Goal: Task Accomplishment & Management: Manage account settings

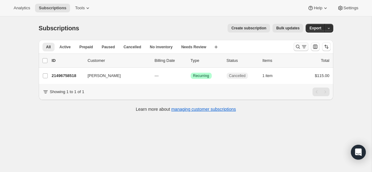
click at [295, 46] on icon "Search and filter results" at bounding box center [298, 47] width 6 height 6
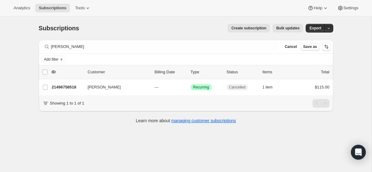
click at [170, 51] on div "Filter subscribers Delyar Khanaman Clear Cancel Save as" at bounding box center [186, 47] width 294 height 14
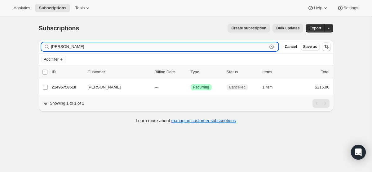
click at [166, 48] on input "Delyar Khanaman" at bounding box center [159, 46] width 216 height 9
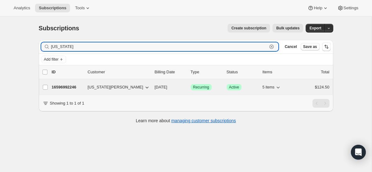
type input "georgia"
click at [155, 84] on p "[DATE]" at bounding box center [170, 87] width 31 height 6
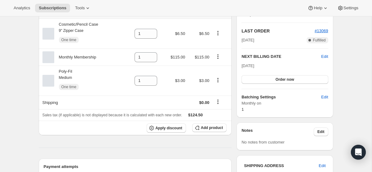
scroll to position [132, 0]
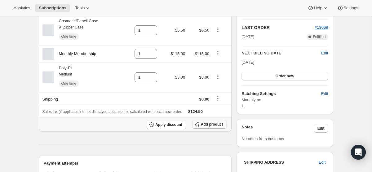
click at [195, 123] on icon "button" at bounding box center [197, 124] width 6 height 6
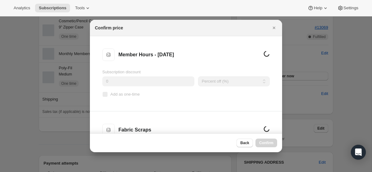
click at [103, 95] on input "Add as one-time" at bounding box center [105, 94] width 5 height 5
checkbox input "true"
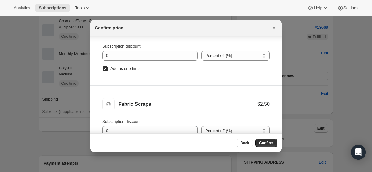
scroll to position [31, 0]
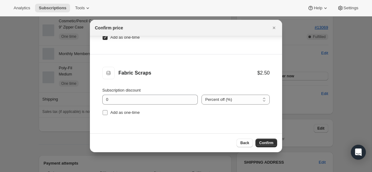
click at [106, 114] on input "Add as one-time" at bounding box center [105, 112] width 5 height 5
checkbox input "true"
click at [260, 140] on button "Confirm" at bounding box center [266, 143] width 22 height 9
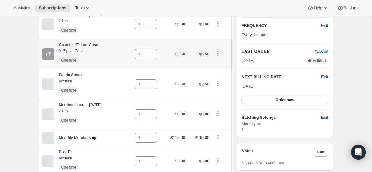
scroll to position [0, 0]
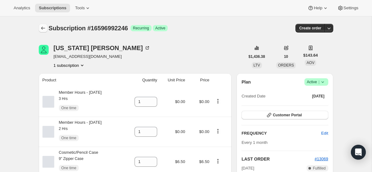
click at [39, 29] on button "Subscriptions" at bounding box center [43, 28] width 9 height 9
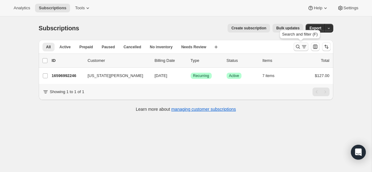
click at [295, 48] on icon "Search and filter results" at bounding box center [298, 47] width 6 height 6
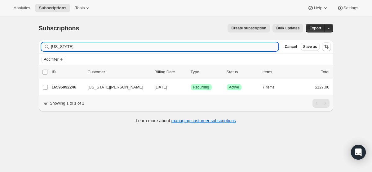
click at [204, 49] on input "georgia" at bounding box center [164, 46] width 227 height 9
click at [204, 48] on input "georgia" at bounding box center [164, 46] width 227 height 9
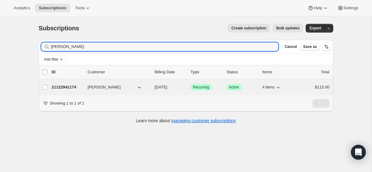
type input "[PERSON_NAME]"
click at [165, 87] on span "[DATE]" at bounding box center [161, 87] width 13 height 5
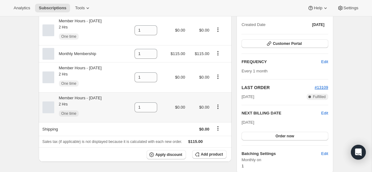
scroll to position [75, 0]
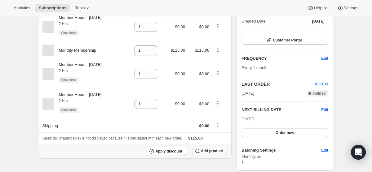
click at [201, 149] on button "Add product" at bounding box center [209, 151] width 34 height 9
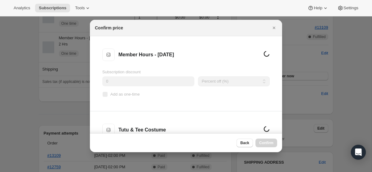
scroll to position [0, 0]
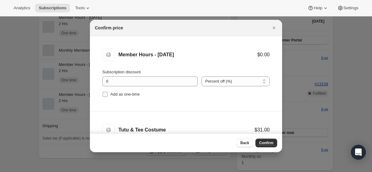
click at [107, 94] on input "Add as one-time" at bounding box center [105, 94] width 5 height 5
checkbox input "true"
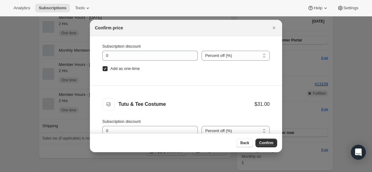
scroll to position [31, 0]
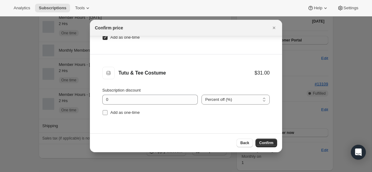
click at [105, 114] on input "Add as one-time" at bounding box center [105, 112] width 5 height 5
checkbox input "true"
click at [262, 142] on span "Confirm" at bounding box center [266, 143] width 14 height 5
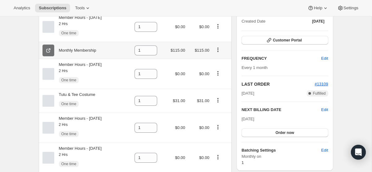
scroll to position [0, 0]
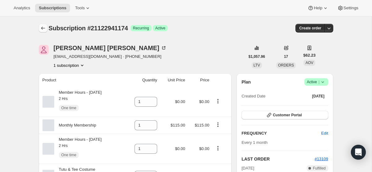
click at [42, 27] on icon "Subscriptions" at bounding box center [43, 28] width 6 height 6
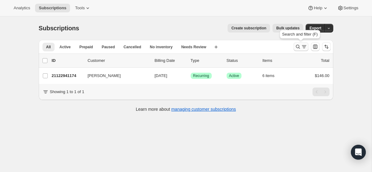
click at [303, 45] on icon "Search and filter results" at bounding box center [304, 47] width 6 height 6
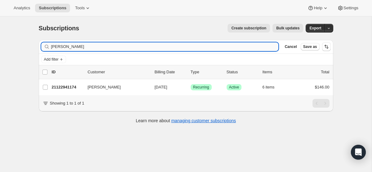
click at [165, 48] on input "[PERSON_NAME]" at bounding box center [164, 46] width 227 height 9
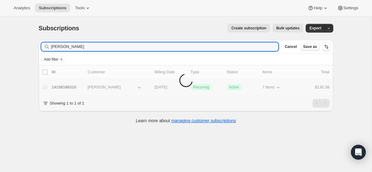
type input "[PERSON_NAME]"
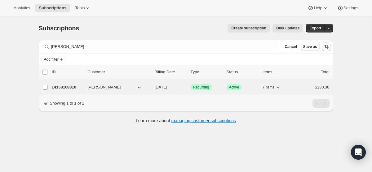
click at [167, 86] on span "[DATE]" at bounding box center [161, 87] width 13 height 5
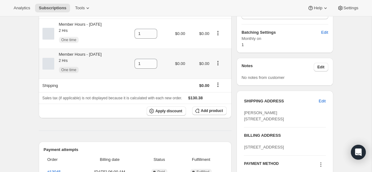
scroll to position [216, 0]
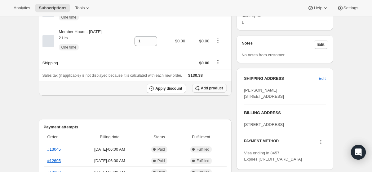
click at [201, 88] on span "Add product" at bounding box center [212, 88] width 22 height 5
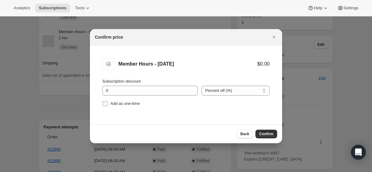
click at [103, 103] on input "Add as one-time" at bounding box center [105, 103] width 5 height 5
checkbox input "true"
click at [270, 130] on button "Confirm" at bounding box center [266, 134] width 22 height 9
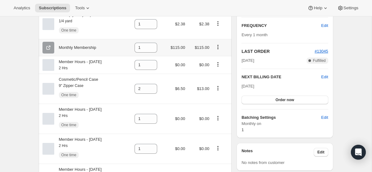
scroll to position [0, 0]
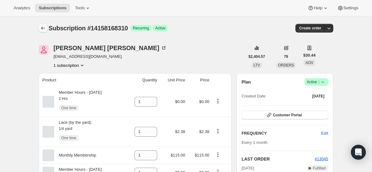
click at [42, 24] on button "Subscriptions" at bounding box center [43, 28] width 9 height 9
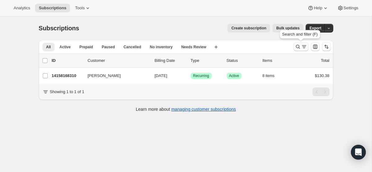
click at [300, 45] on icon "Search and filter results" at bounding box center [298, 47] width 6 height 6
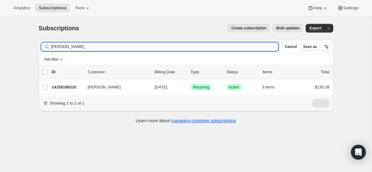
click at [160, 47] on input "[PERSON_NAME]" at bounding box center [164, 46] width 227 height 9
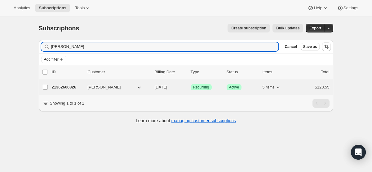
type input "[PERSON_NAME]"
click at [164, 89] on span "[DATE]" at bounding box center [161, 87] width 13 height 5
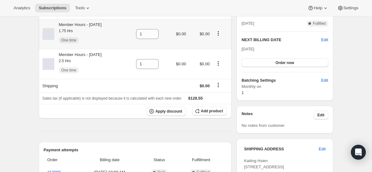
scroll to position [155, 0]
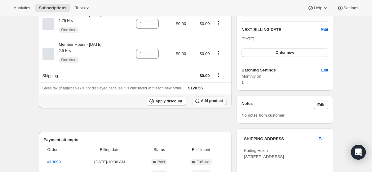
click at [205, 102] on span "Add product" at bounding box center [212, 101] width 22 height 5
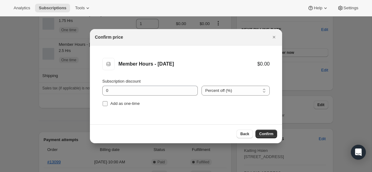
click at [103, 102] on input "Add as one-time" at bounding box center [105, 103] width 5 height 5
checkbox input "true"
click at [267, 134] on span "Confirm" at bounding box center [266, 134] width 14 height 5
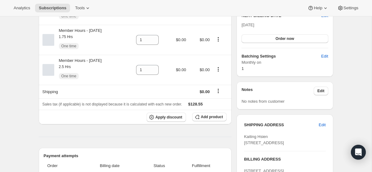
scroll to position [170, 0]
click at [216, 117] on span "Add product" at bounding box center [212, 116] width 22 height 5
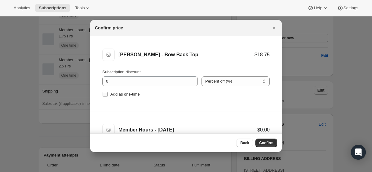
click at [105, 95] on input "Add as one-time" at bounding box center [105, 94] width 5 height 5
checkbox input "true"
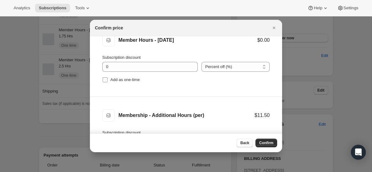
click at [104, 82] on span ":ren:" at bounding box center [105, 80] width 6 height 6
click at [104, 82] on input "Add as one-time" at bounding box center [105, 79] width 5 height 5
checkbox input "true"
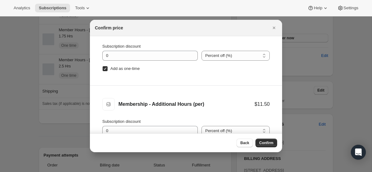
scroll to position [31, 0]
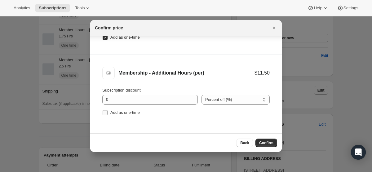
click at [104, 113] on input "Add as one-time" at bounding box center [105, 112] width 5 height 5
checkbox input "true"
click at [261, 139] on button "Confirm" at bounding box center [266, 143] width 22 height 9
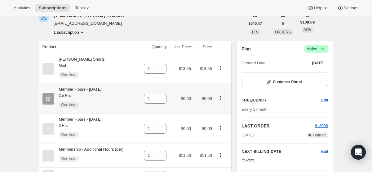
scroll to position [0, 0]
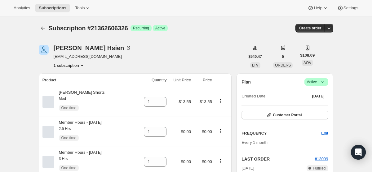
click at [41, 29] on icon "Subscriptions" at bounding box center [43, 28] width 6 height 6
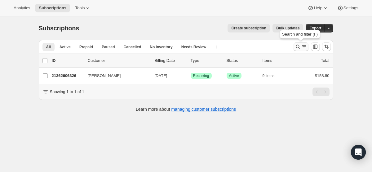
click at [301, 46] on icon "Search and filter results" at bounding box center [304, 47] width 6 height 6
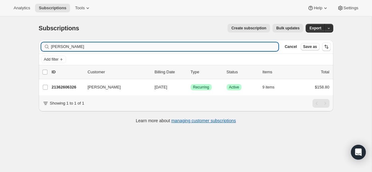
click at [219, 46] on input "[PERSON_NAME]" at bounding box center [164, 46] width 227 height 9
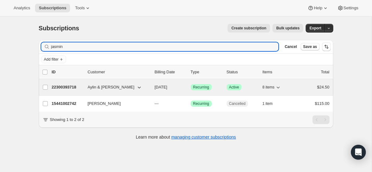
type input "jasmin"
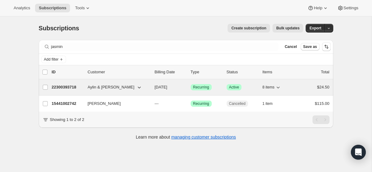
click at [161, 87] on span "[DATE]" at bounding box center [161, 87] width 13 height 5
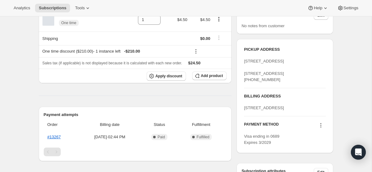
scroll to position [240, 0]
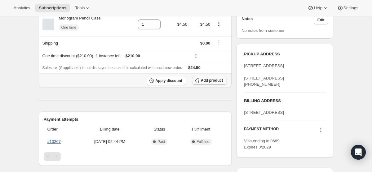
click at [201, 81] on span "Add product" at bounding box center [212, 80] width 22 height 5
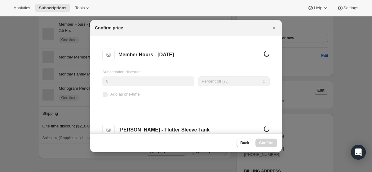
scroll to position [0, 0]
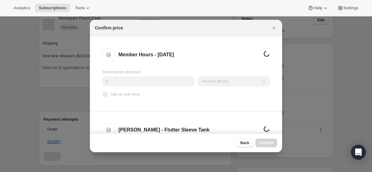
click at [105, 91] on label "Add as one-time" at bounding box center [120, 94] width 37 height 9
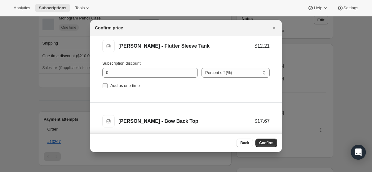
click at [103, 85] on input "Add as one-time" at bounding box center [105, 85] width 5 height 5
checkbox input "true"
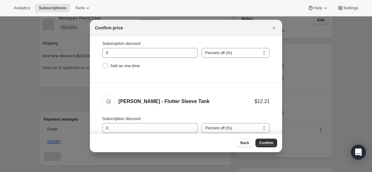
scroll to position [27, 0]
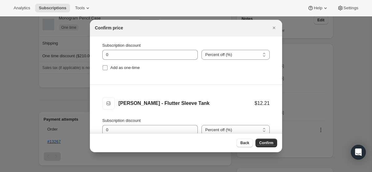
click at [105, 69] on input "Add as one-time" at bounding box center [105, 67] width 5 height 5
checkbox input "true"
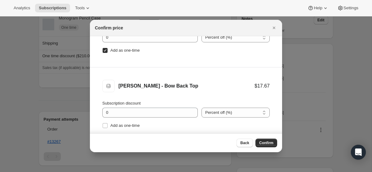
scroll to position [150, 0]
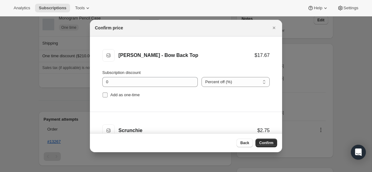
click at [106, 97] on input "Add as one-time" at bounding box center [105, 95] width 5 height 5
checkbox input "true"
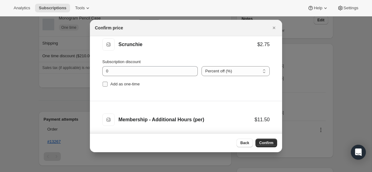
click at [104, 85] on input "Add as one-time" at bounding box center [105, 84] width 5 height 5
checkbox input "true"
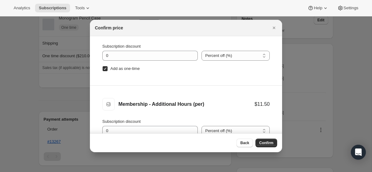
scroll to position [31, 0]
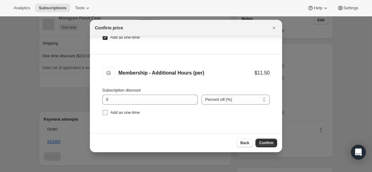
click at [106, 111] on input "Add as one-time" at bounding box center [105, 112] width 5 height 5
checkbox input "true"
click at [263, 142] on span "Confirm" at bounding box center [266, 143] width 14 height 5
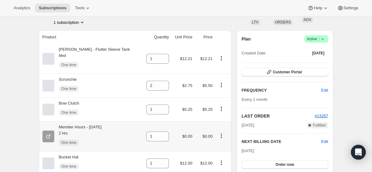
scroll to position [76, 0]
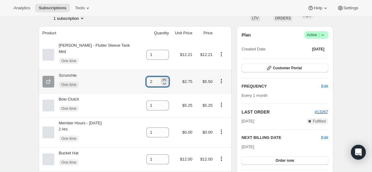
click at [161, 80] on icon at bounding box center [164, 80] width 6 height 6
type input "3"
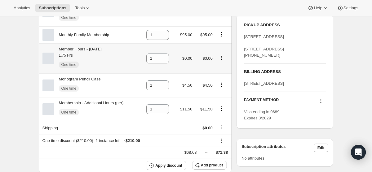
scroll to position [310, 0]
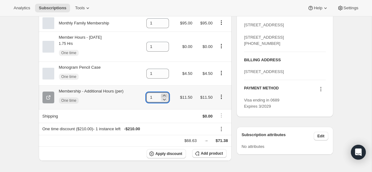
click at [164, 97] on icon at bounding box center [164, 96] width 6 height 6
type input "2"
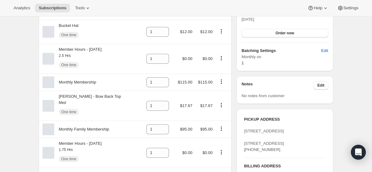
scroll to position [0, 0]
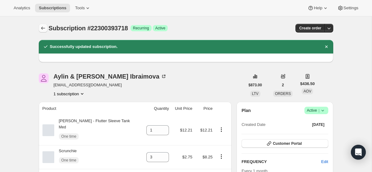
click at [45, 27] on icon "Subscriptions" at bounding box center [43, 28] width 6 height 6
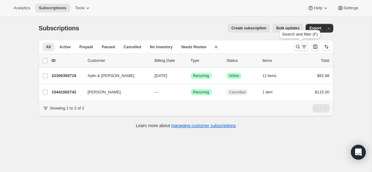
click at [297, 46] on icon "Search and filter results" at bounding box center [298, 47] width 6 height 6
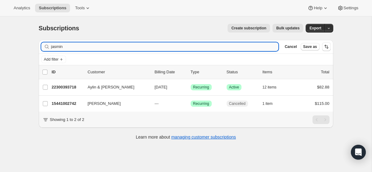
click at [191, 44] on input "jasmin" at bounding box center [164, 46] width 227 height 9
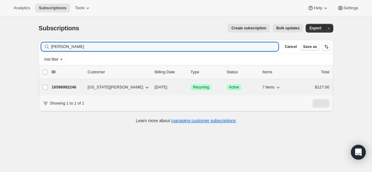
type input "[PERSON_NAME]"
click at [165, 86] on span "[DATE]" at bounding box center [161, 87] width 13 height 5
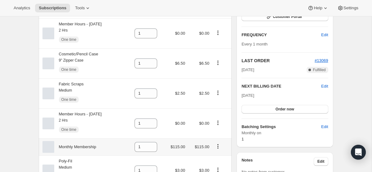
scroll to position [160, 0]
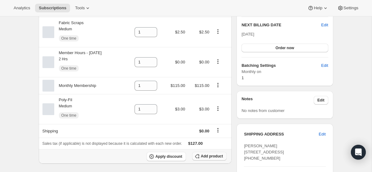
click at [202, 157] on span "Add product" at bounding box center [212, 156] width 22 height 5
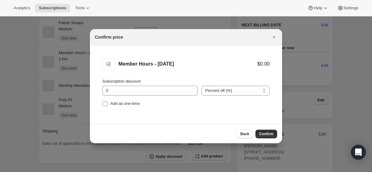
click at [104, 105] on input "Add as one-time" at bounding box center [105, 103] width 5 height 5
checkbox input "true"
click at [265, 129] on div "Back Confirm" at bounding box center [186, 134] width 192 height 19
click at [261, 135] on span "Confirm" at bounding box center [266, 134] width 14 height 5
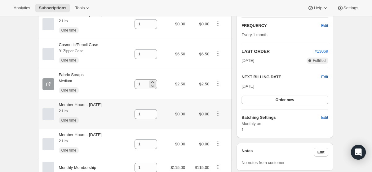
scroll to position [0, 0]
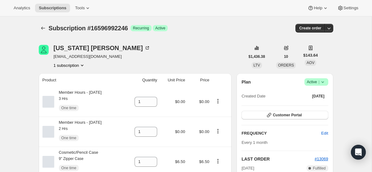
click at [43, 23] on div "Subscription #16596992246. This page is ready Subscription #16596992246 Success…" at bounding box center [186, 28] width 294 height 24
click at [42, 27] on icon "Subscriptions" at bounding box center [43, 28] width 6 height 6
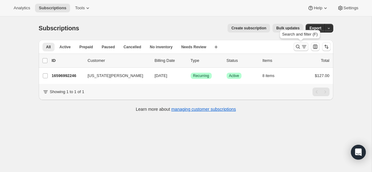
click at [302, 48] on icon "Search and filter results" at bounding box center [304, 47] width 6 height 6
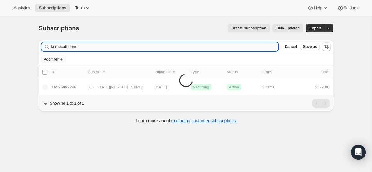
click at [189, 47] on input "kempcatherine" at bounding box center [164, 46] width 227 height 9
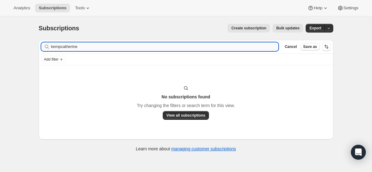
click at [189, 47] on input "kempcatherine" at bounding box center [164, 46] width 227 height 9
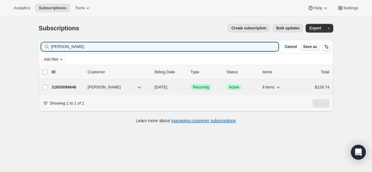
type input "[PERSON_NAME]"
click at [159, 87] on span "[DATE]" at bounding box center [161, 87] width 13 height 5
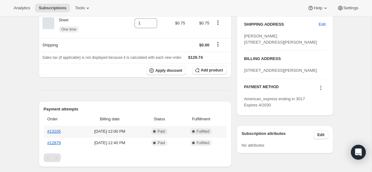
scroll to position [271, 0]
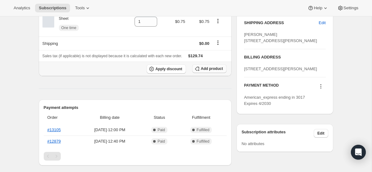
click at [203, 68] on span "Add product" at bounding box center [212, 68] width 22 height 5
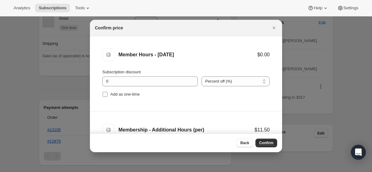
click at [104, 95] on input "Add as one-time" at bounding box center [105, 94] width 5 height 5
checkbox input "true"
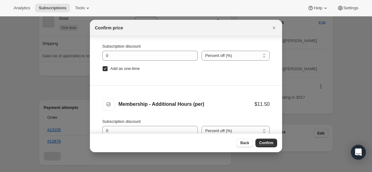
scroll to position [31, 0]
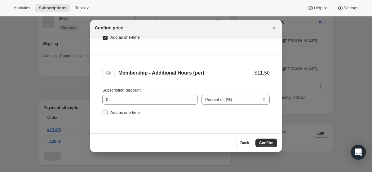
click at [104, 115] on input "Add as one-time" at bounding box center [105, 112] width 5 height 5
checkbox input "true"
click at [266, 142] on span "Confirm" at bounding box center [266, 143] width 14 height 5
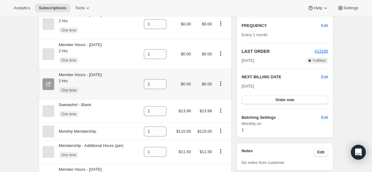
scroll to position [0, 0]
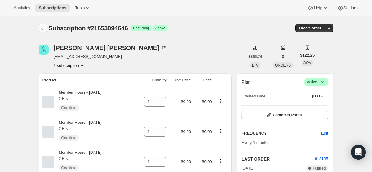
click at [40, 27] on icon "Subscriptions" at bounding box center [43, 28] width 6 height 6
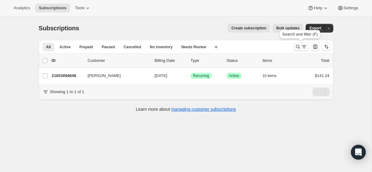
click at [299, 48] on icon "Search and filter results" at bounding box center [298, 47] width 6 height 6
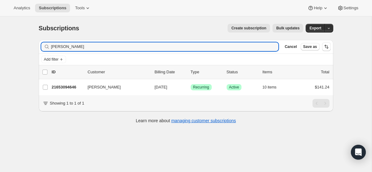
click at [299, 48] on button "Cancel" at bounding box center [290, 46] width 17 height 7
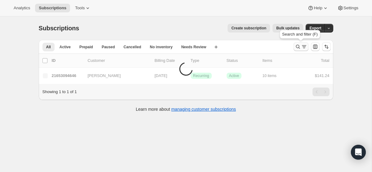
click at [302, 47] on icon "Search and filter results" at bounding box center [303, 46] width 3 height 1
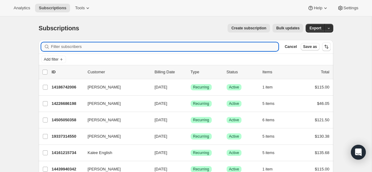
click at [240, 44] on input "Filter subscribers" at bounding box center [164, 46] width 227 height 9
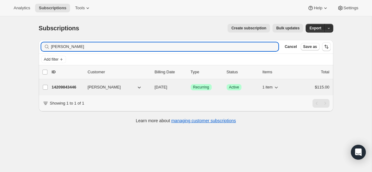
type input "[PERSON_NAME]"
click at [150, 89] on div "14209843446 [PERSON_NAME] [DATE] Success Recurring Success Active 1 item $115.00" at bounding box center [191, 87] width 278 height 9
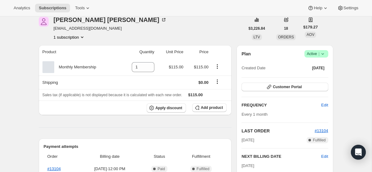
scroll to position [35, 0]
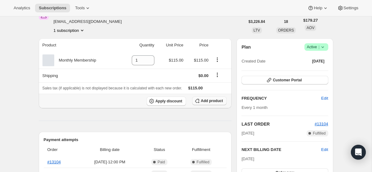
click at [201, 101] on span "Add product" at bounding box center [212, 101] width 22 height 5
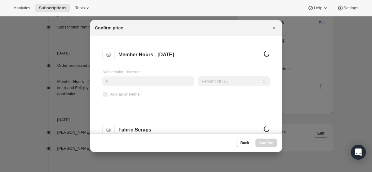
scroll to position [0, 0]
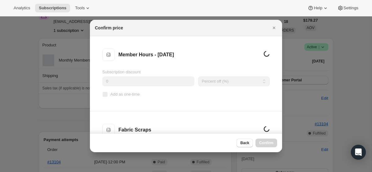
click at [105, 96] on input "Add as one-time" at bounding box center [105, 94] width 5 height 5
checkbox input "true"
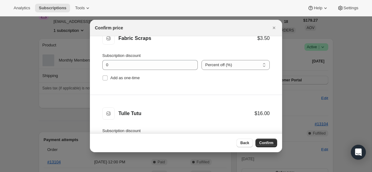
scroll to position [92, 0]
click at [104, 81] on label "Add as one-time" at bounding box center [120, 77] width 37 height 9
click at [104, 80] on input "Add as one-time" at bounding box center [105, 77] width 5 height 5
checkbox input "true"
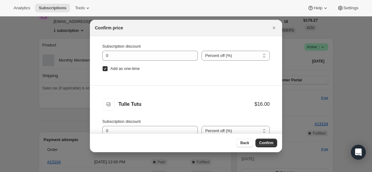
scroll to position [31, 0]
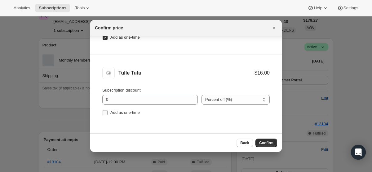
click at [104, 114] on input "Add as one-time" at bounding box center [105, 112] width 5 height 5
checkbox input "true"
click at [274, 141] on button "Confirm" at bounding box center [266, 143] width 22 height 9
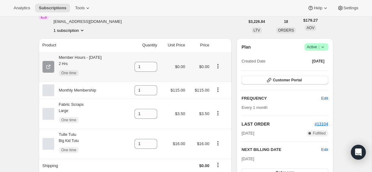
scroll to position [0, 0]
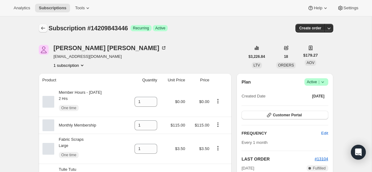
click at [45, 24] on button "Subscriptions" at bounding box center [43, 28] width 9 height 9
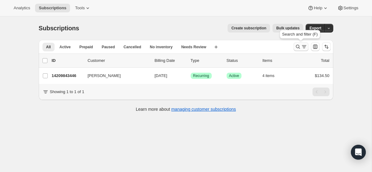
click at [302, 48] on icon "Search and filter results" at bounding box center [304, 47] width 6 height 6
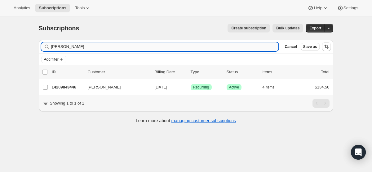
click at [163, 47] on input "[PERSON_NAME]" at bounding box center [164, 46] width 227 height 9
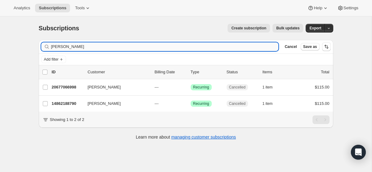
click at [121, 45] on input "[PERSON_NAME]" at bounding box center [164, 46] width 227 height 9
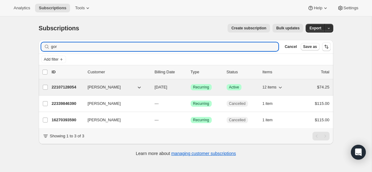
type input "gor"
click at [164, 87] on span "[DATE]" at bounding box center [161, 87] width 13 height 5
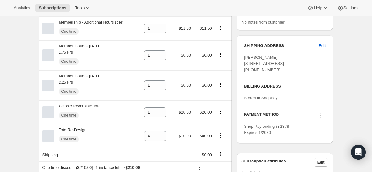
scroll to position [242, 0]
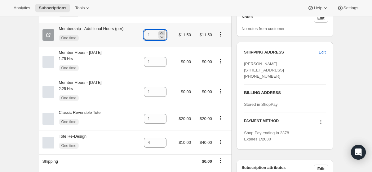
click at [163, 34] on icon at bounding box center [162, 33] width 3 height 2
type input "4"
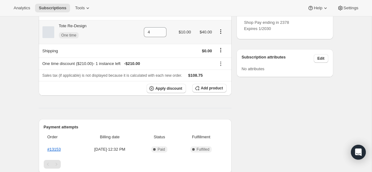
scroll to position [356, 0]
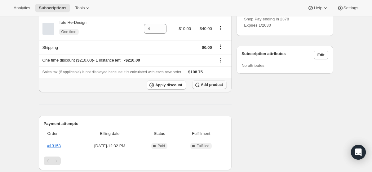
click at [205, 87] on span "Add product" at bounding box center [212, 84] width 22 height 5
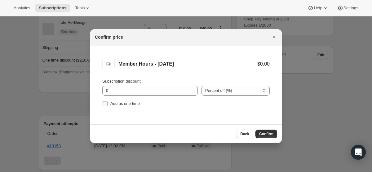
click at [104, 102] on input "Add as one-time" at bounding box center [105, 103] width 5 height 5
checkbox input "true"
click at [264, 129] on div "Back Confirm" at bounding box center [186, 134] width 192 height 19
click at [260, 132] on span "Confirm" at bounding box center [266, 134] width 14 height 5
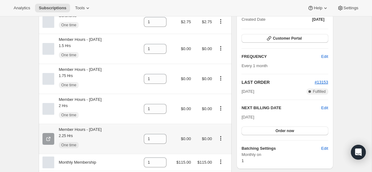
scroll to position [0, 0]
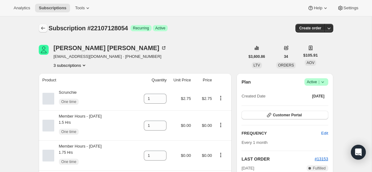
click at [44, 28] on icon "Subscriptions" at bounding box center [43, 28] width 6 height 6
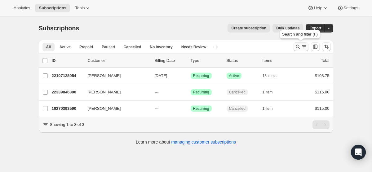
click at [297, 48] on icon "Search and filter results" at bounding box center [298, 47] width 6 height 6
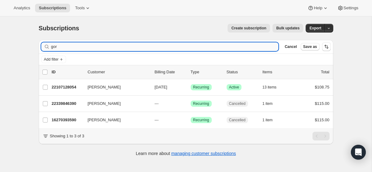
click at [179, 50] on input "gor" at bounding box center [164, 46] width 227 height 9
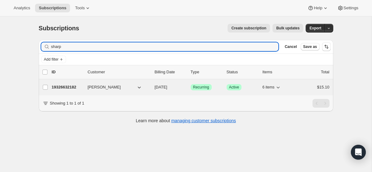
type input "sharp"
click at [167, 88] on span "[DATE]" at bounding box center [161, 87] width 13 height 5
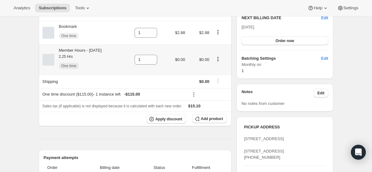
scroll to position [197, 0]
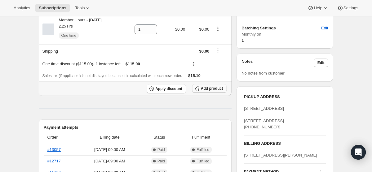
click at [203, 88] on span "Add product" at bounding box center [212, 88] width 22 height 5
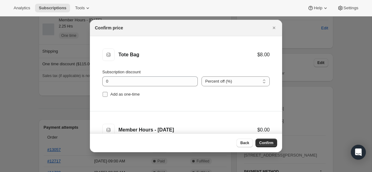
click at [106, 96] on input "Add as one-time" at bounding box center [105, 94] width 5 height 5
checkbox input "true"
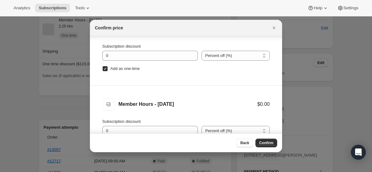
scroll to position [31, 0]
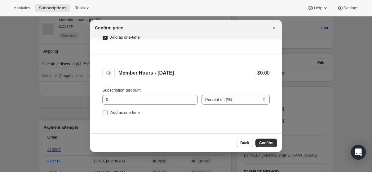
click at [106, 112] on input "Add as one-time" at bounding box center [105, 112] width 5 height 5
checkbox input "true"
click at [265, 141] on span "Confirm" at bounding box center [266, 143] width 14 height 5
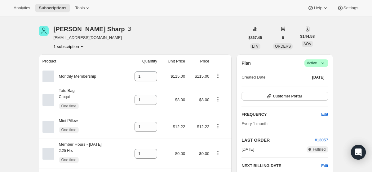
scroll to position [0, 0]
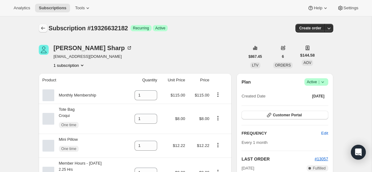
click at [44, 28] on icon "Subscriptions" at bounding box center [43, 28] width 6 height 6
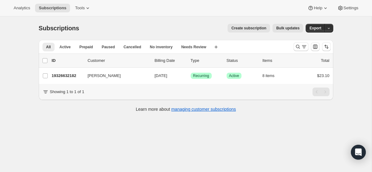
click at [292, 46] on div at bounding box center [312, 47] width 42 height 12
click at [298, 45] on icon "Search and filter results" at bounding box center [298, 47] width 6 height 6
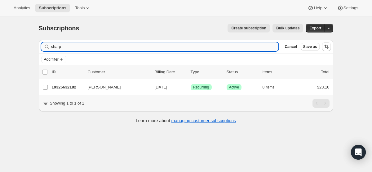
click at [170, 45] on input "sharp" at bounding box center [164, 46] width 227 height 9
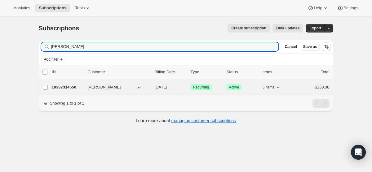
type input "[PERSON_NAME]"
click at [161, 88] on span "[DATE]" at bounding box center [161, 87] width 13 height 5
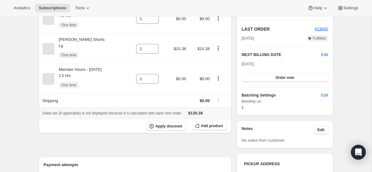
scroll to position [136, 0]
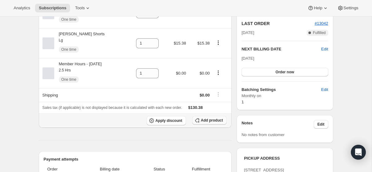
click at [201, 121] on span "Add product" at bounding box center [212, 120] width 22 height 5
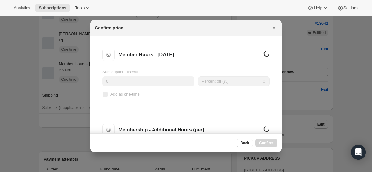
click at [105, 93] on input "Add as one-time" at bounding box center [105, 94] width 5 height 5
checkbox input "true"
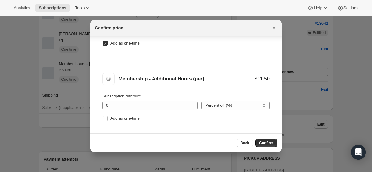
scroll to position [31, 0]
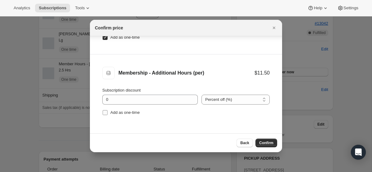
click at [105, 115] on input "Add as one-time" at bounding box center [105, 112] width 5 height 5
checkbox input "true"
click at [259, 142] on span "Confirm" at bounding box center [266, 143] width 14 height 5
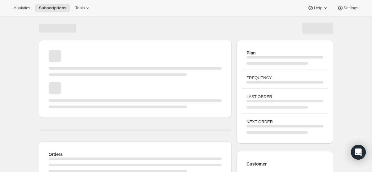
scroll to position [108, 0]
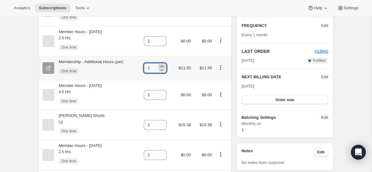
click at [161, 66] on icon at bounding box center [162, 66] width 6 height 6
type input "3"
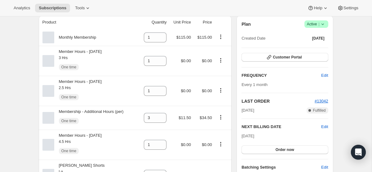
scroll to position [0, 0]
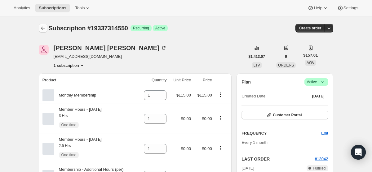
click at [42, 28] on icon "Subscriptions" at bounding box center [43, 28] width 6 height 6
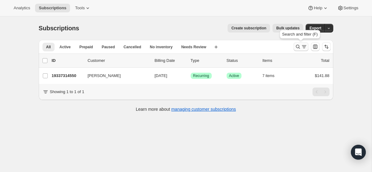
click at [297, 45] on icon "Search and filter results" at bounding box center [298, 47] width 6 height 6
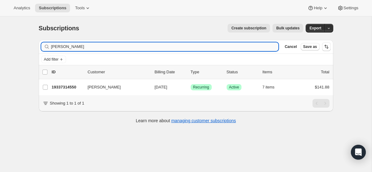
click at [181, 45] on input "[PERSON_NAME]" at bounding box center [164, 46] width 227 height 9
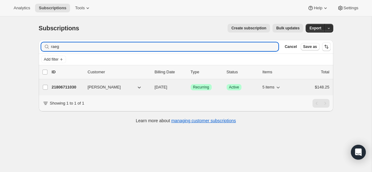
type input "raeg"
click at [159, 90] on span "[DATE]" at bounding box center [161, 87] width 13 height 5
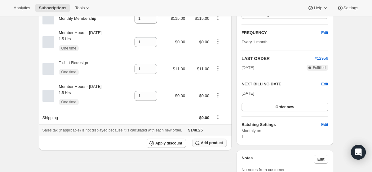
scroll to position [104, 0]
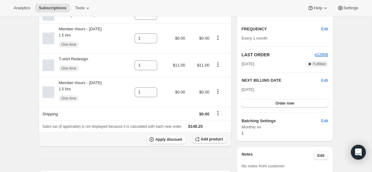
click at [213, 142] on span "Add product" at bounding box center [212, 139] width 22 height 5
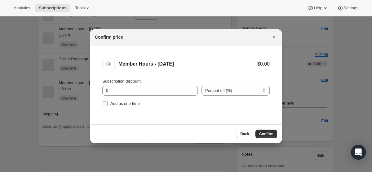
click at [106, 103] on input "Add as one-time" at bounding box center [105, 103] width 5 height 5
checkbox input "true"
click at [269, 134] on span "Confirm" at bounding box center [266, 134] width 14 height 5
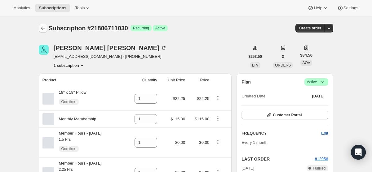
click at [41, 28] on icon "Subscriptions" at bounding box center [43, 28] width 6 height 6
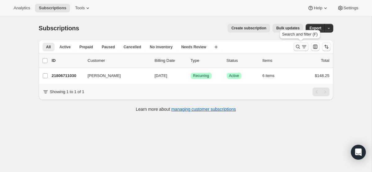
click at [301, 47] on icon "Search and filter results" at bounding box center [304, 47] width 6 height 6
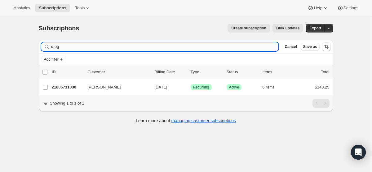
click at [188, 46] on input "raeg" at bounding box center [164, 46] width 227 height 9
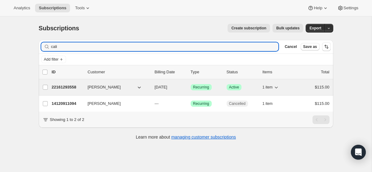
type input "cali"
click at [158, 90] on p "[DATE]" at bounding box center [170, 87] width 31 height 6
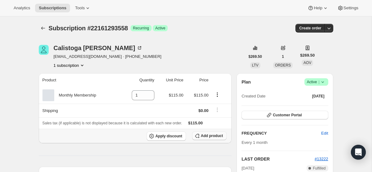
click at [207, 133] on button "Add product" at bounding box center [209, 136] width 34 height 9
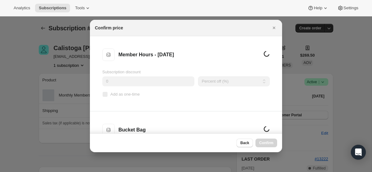
click at [106, 95] on input "Add as one-time" at bounding box center [105, 94] width 5 height 5
checkbox input "true"
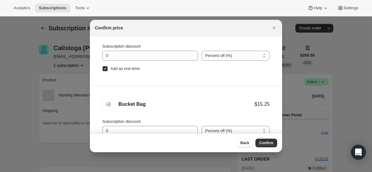
scroll to position [31, 0]
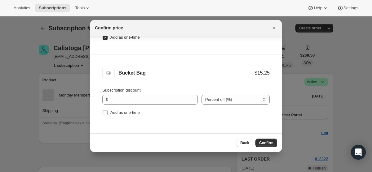
click at [103, 112] on input "Add as one-time" at bounding box center [105, 112] width 5 height 5
checkbox input "true"
click at [266, 142] on span "Confirm" at bounding box center [266, 143] width 14 height 5
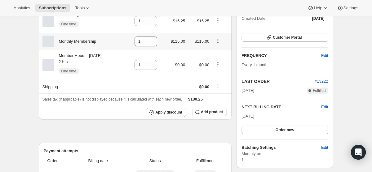
scroll to position [78, 0]
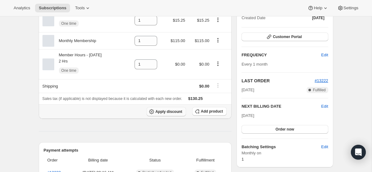
click at [155, 114] on span "Apply discount" at bounding box center [168, 111] width 27 height 5
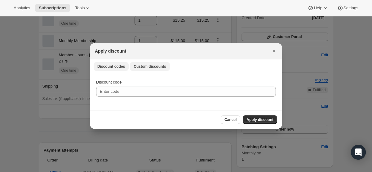
click at [157, 67] on span "Custom discounts" at bounding box center [150, 66] width 33 height 5
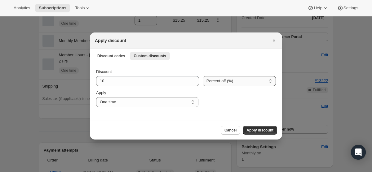
click at [222, 81] on select "Percent off (%) Amount off ($)" at bounding box center [239, 81] width 73 height 10
select select "fixed"
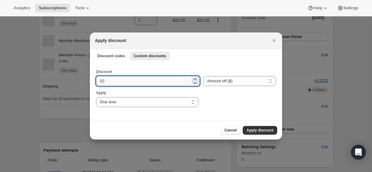
click at [120, 77] on input "10" at bounding box center [143, 81] width 94 height 10
type input "115"
click at [257, 128] on button "Apply discount" at bounding box center [260, 130] width 34 height 9
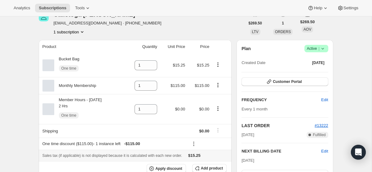
scroll to position [0, 0]
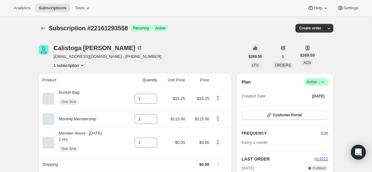
click at [45, 21] on div "Subscription #22161293558. This page is ready Subscription #22161293558 Success…" at bounding box center [186, 28] width 294 height 24
click at [41, 25] on icon "Subscriptions" at bounding box center [43, 28] width 6 height 6
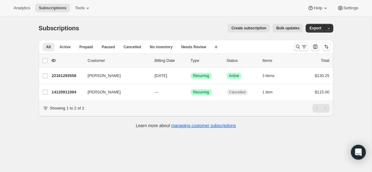
click at [298, 48] on icon "Search and filter results" at bounding box center [298, 47] width 4 height 4
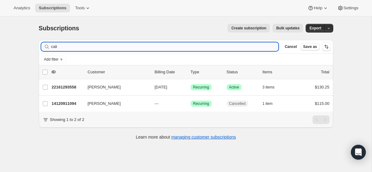
click at [222, 48] on input "cali" at bounding box center [164, 46] width 227 height 9
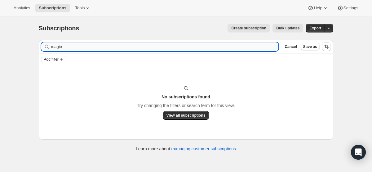
click at [59, 46] on input "magie" at bounding box center [164, 46] width 227 height 9
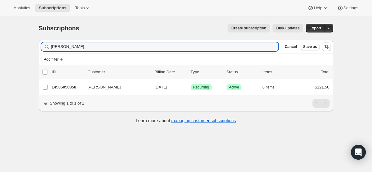
type input "[PERSON_NAME]"
click at [176, 85] on p "[DATE]" at bounding box center [170, 87] width 31 height 6
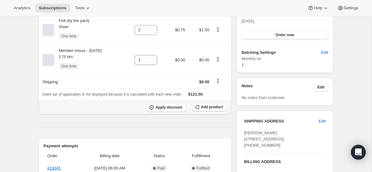
scroll to position [175, 0]
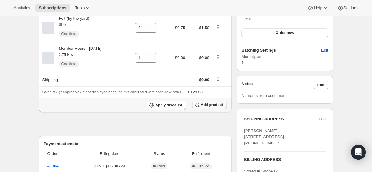
click at [208, 103] on button "Add product" at bounding box center [209, 105] width 34 height 9
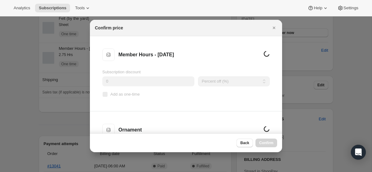
click at [105, 95] on input "Add as one-time" at bounding box center [105, 94] width 5 height 5
checkbox input "true"
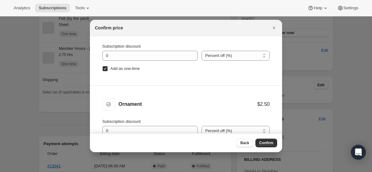
scroll to position [31, 0]
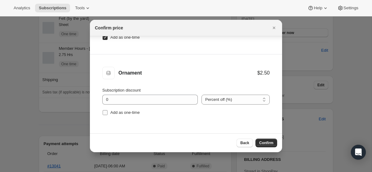
click at [106, 110] on input "Add as one-time" at bounding box center [105, 112] width 5 height 5
checkbox input "true"
click at [264, 143] on span "Confirm" at bounding box center [266, 143] width 14 height 5
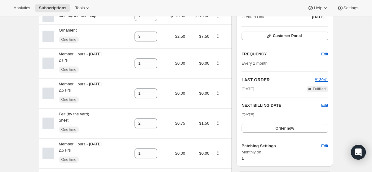
scroll to position [0, 0]
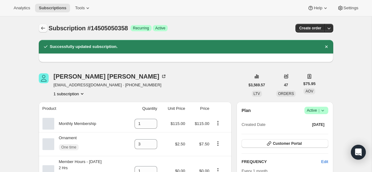
click at [40, 24] on button "Subscriptions" at bounding box center [43, 28] width 9 height 9
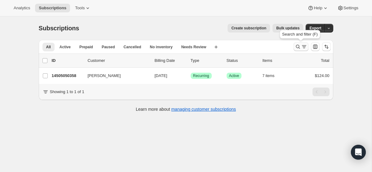
click at [305, 46] on icon "Search and filter results" at bounding box center [304, 47] width 6 height 6
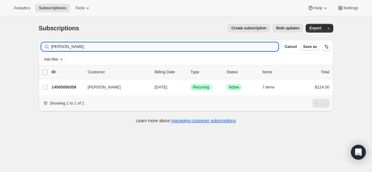
click at [168, 47] on input "[PERSON_NAME]" at bounding box center [164, 46] width 227 height 9
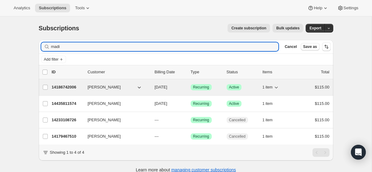
type input "madi"
click at [176, 90] on p "[DATE]" at bounding box center [170, 87] width 31 height 6
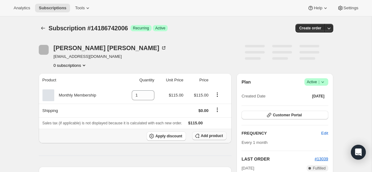
click at [212, 138] on span "Add product" at bounding box center [212, 136] width 22 height 5
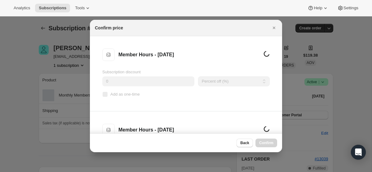
click at [106, 96] on input "Add as one-time" at bounding box center [105, 94] width 5 height 5
checkbox input "true"
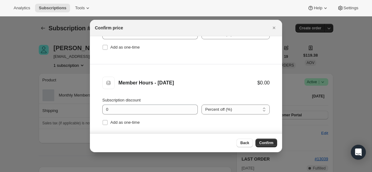
scroll to position [125, 0]
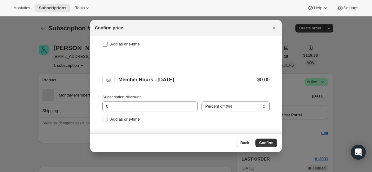
click at [105, 43] on input "Add as one-time" at bounding box center [105, 44] width 5 height 5
checkbox input "true"
click at [106, 121] on input "Add as one-time" at bounding box center [105, 119] width 5 height 5
checkbox input "true"
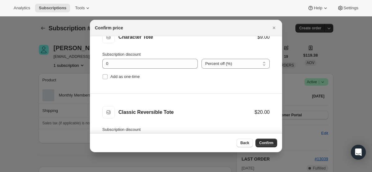
scroll to position [252, 0]
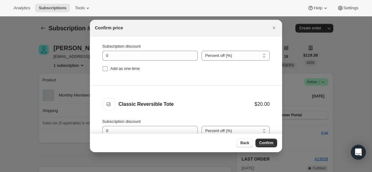
click at [105, 67] on input "Add as one-time" at bounding box center [105, 68] width 5 height 5
checkbox input "true"
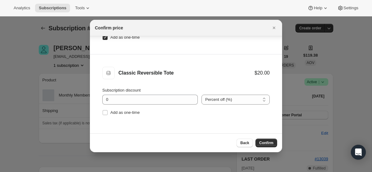
scroll to position [31, 0]
click at [106, 112] on input "Add as one-time" at bounding box center [105, 113] width 5 height 5
checkbox input "true"
click at [267, 141] on span "Confirm" at bounding box center [266, 143] width 14 height 5
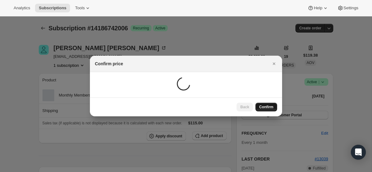
scroll to position [0, 0]
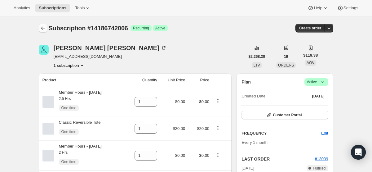
click at [44, 30] on icon "Subscriptions" at bounding box center [43, 28] width 6 height 6
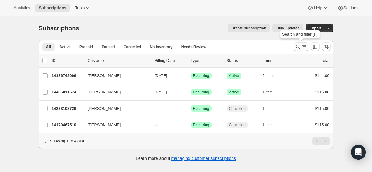
click at [295, 48] on icon "Search and filter results" at bounding box center [298, 47] width 6 height 6
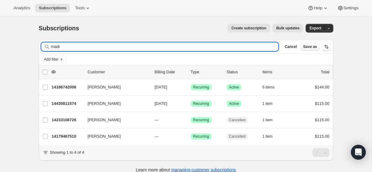
click at [212, 42] on input "madi" at bounding box center [164, 46] width 227 height 9
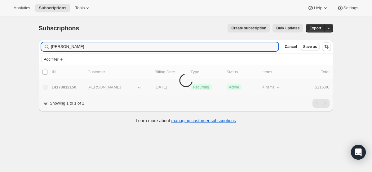
type input "[PERSON_NAME]"
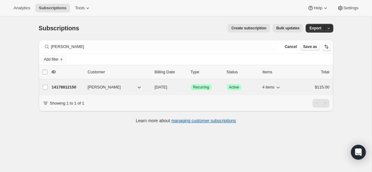
click at [177, 86] on p "[DATE]" at bounding box center [170, 87] width 31 height 6
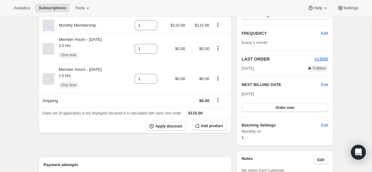
scroll to position [109, 0]
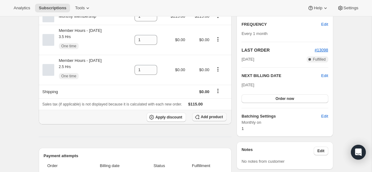
click at [205, 118] on span "Add product" at bounding box center [212, 117] width 22 height 5
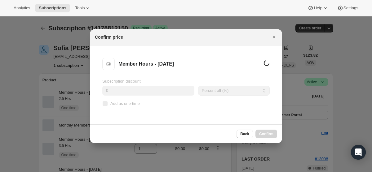
scroll to position [0, 0]
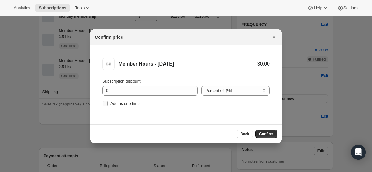
click at [104, 104] on input "Add as one-time" at bounding box center [105, 103] width 5 height 5
checkbox input "true"
click at [267, 133] on span "Confirm" at bounding box center [266, 134] width 14 height 5
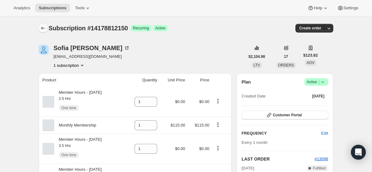
click at [45, 29] on icon "Subscriptions" at bounding box center [43, 28] width 6 height 6
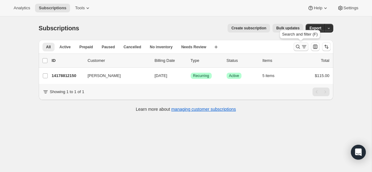
click at [297, 44] on icon "Search and filter results" at bounding box center [298, 47] width 6 height 6
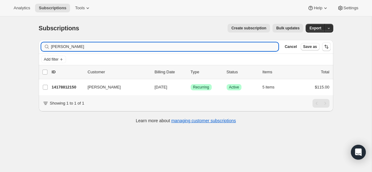
click at [170, 48] on input "[PERSON_NAME]" at bounding box center [164, 46] width 227 height 9
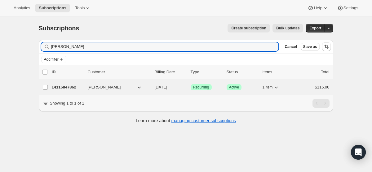
type input "[PERSON_NAME]"
click at [167, 90] on p "[DATE]" at bounding box center [170, 87] width 31 height 6
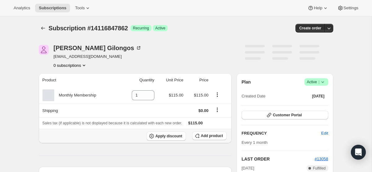
click at [221, 137] on span "Add product" at bounding box center [212, 136] width 22 height 5
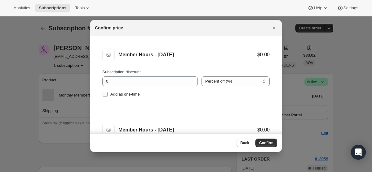
click at [105, 95] on input "Add as one-time" at bounding box center [105, 94] width 5 height 5
checkbox input "true"
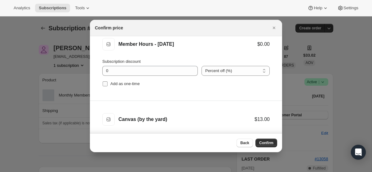
click at [105, 84] on input "Add as one-time" at bounding box center [105, 83] width 5 height 5
checkbox input "true"
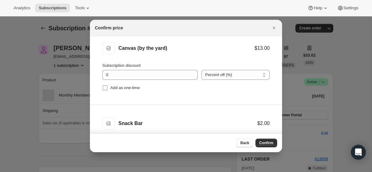
click at [105, 87] on input "Add as one-time" at bounding box center [105, 88] width 5 height 5
checkbox input "true"
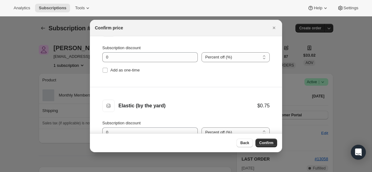
scroll to position [252, 0]
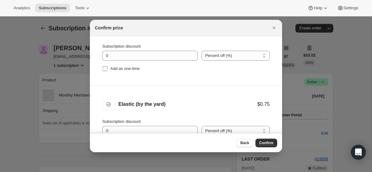
click at [104, 67] on input "Add as one-time" at bounding box center [105, 68] width 5 height 5
checkbox input "true"
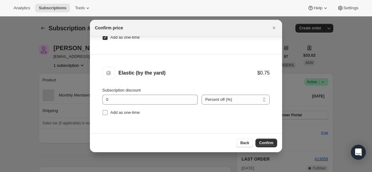
click at [107, 112] on input "Add as one-time" at bounding box center [105, 112] width 5 height 5
checkbox input "true"
click at [260, 139] on button "Confirm" at bounding box center [266, 143] width 22 height 9
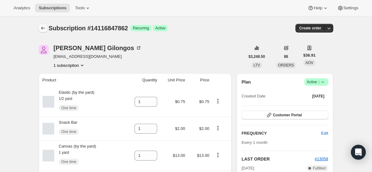
click at [43, 29] on icon "Subscriptions" at bounding box center [43, 28] width 6 height 6
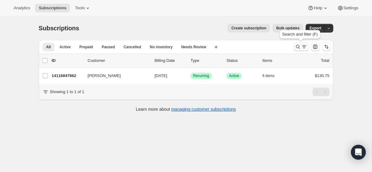
click at [297, 48] on icon "Search and filter results" at bounding box center [298, 47] width 6 height 6
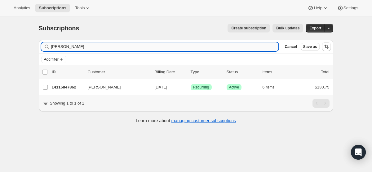
click at [191, 45] on input "[PERSON_NAME]" at bounding box center [164, 46] width 227 height 9
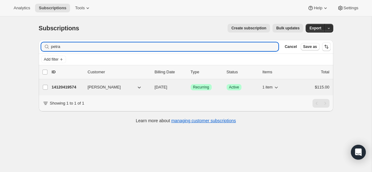
type input "petra"
click at [167, 89] on span "[DATE]" at bounding box center [161, 87] width 13 height 5
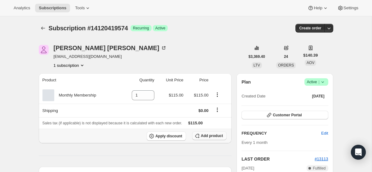
click at [211, 137] on span "Add product" at bounding box center [212, 136] width 22 height 5
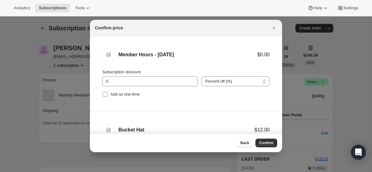
click at [104, 92] on input "Add as one-time" at bounding box center [105, 94] width 5 height 5
checkbox input "true"
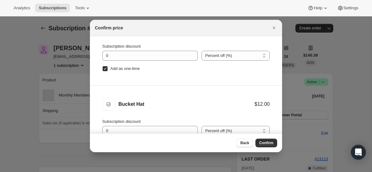
scroll to position [31, 0]
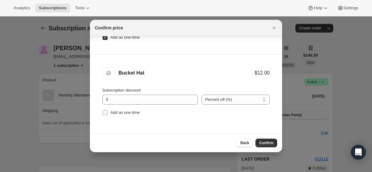
click at [105, 115] on input "Add as one-time" at bounding box center [105, 112] width 5 height 5
checkbox input "true"
click at [271, 143] on span "Confirm" at bounding box center [266, 143] width 14 height 5
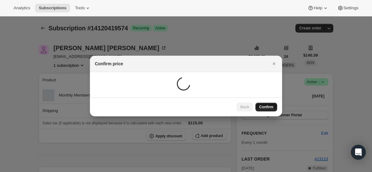
scroll to position [0, 0]
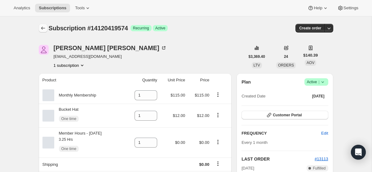
click at [42, 28] on icon "Subscriptions" at bounding box center [43, 28] width 4 height 3
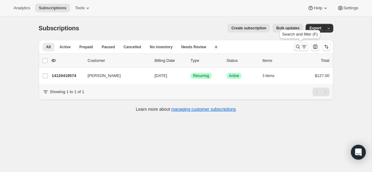
click at [302, 45] on icon "Search and filter results" at bounding box center [304, 47] width 6 height 6
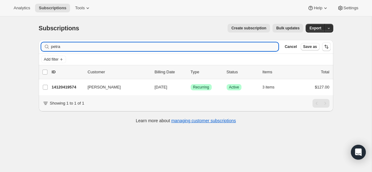
click at [149, 45] on input "petra" at bounding box center [164, 46] width 227 height 9
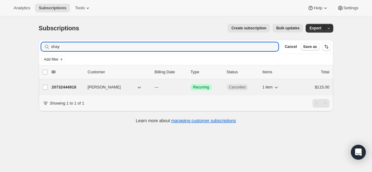
type input "shay"
click at [163, 85] on p "---" at bounding box center [170, 87] width 31 height 6
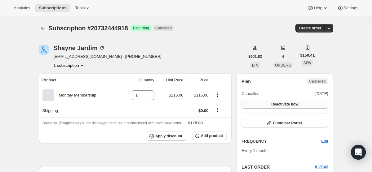
click at [297, 103] on span "Reactivate now" at bounding box center [284, 104] width 27 height 5
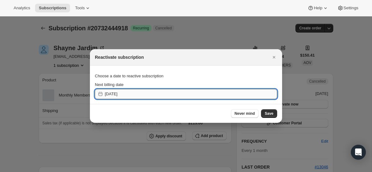
click at [177, 95] on input "[DATE]" at bounding box center [191, 94] width 172 height 10
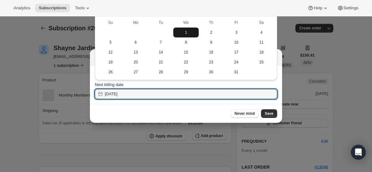
click at [179, 29] on button "1" at bounding box center [185, 33] width 25 height 10
type input "[DATE]"
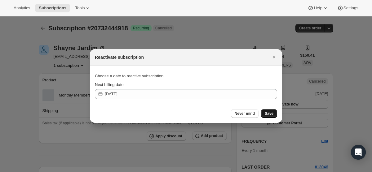
click at [273, 115] on span "Save" at bounding box center [269, 113] width 9 height 5
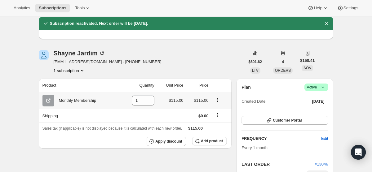
scroll to position [31, 0]
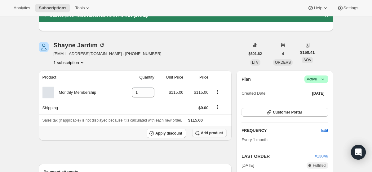
click at [203, 134] on span "Add product" at bounding box center [212, 133] width 22 height 5
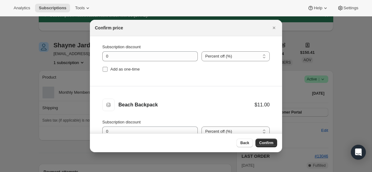
click at [104, 69] on input "Add as one-time" at bounding box center [105, 69] width 5 height 5
checkbox input "true"
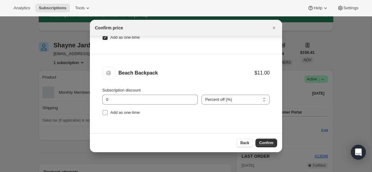
click at [105, 111] on input "Add as one-time" at bounding box center [105, 112] width 5 height 5
checkbox input "true"
click at [270, 142] on span "Confirm" at bounding box center [266, 143] width 14 height 5
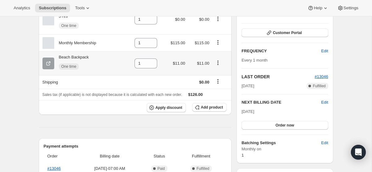
scroll to position [112, 0]
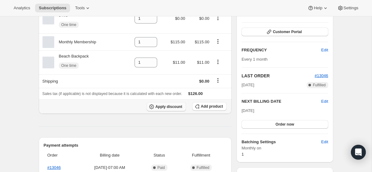
click at [165, 108] on span "Apply discount" at bounding box center [168, 106] width 27 height 5
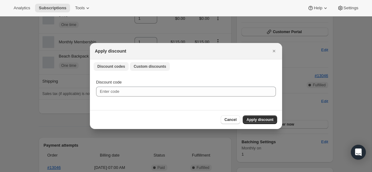
click at [159, 66] on span "Custom discounts" at bounding box center [150, 66] width 33 height 5
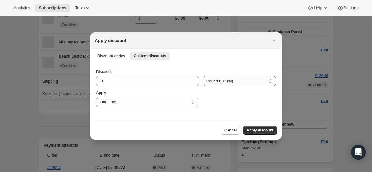
click at [239, 79] on select "Percent off (%) Amount off ($)" at bounding box center [239, 81] width 73 height 10
select select "fixed"
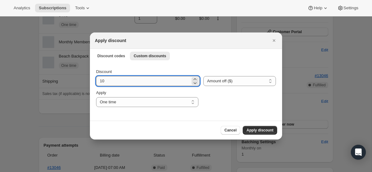
click at [130, 81] on input "10" at bounding box center [143, 81] width 94 height 10
type input "115"
click at [269, 127] on button "Apply discount" at bounding box center [260, 130] width 34 height 9
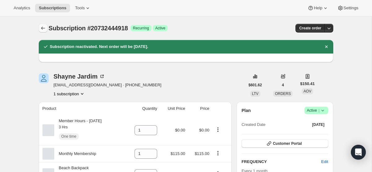
click at [45, 28] on icon "Subscriptions" at bounding box center [43, 28] width 6 height 6
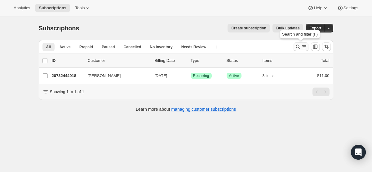
click at [303, 48] on icon "Search and filter results" at bounding box center [304, 47] width 6 height 6
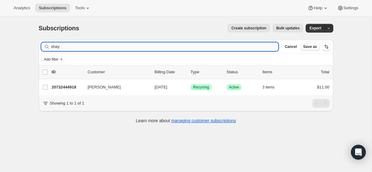
click at [217, 49] on input "shay" at bounding box center [164, 46] width 227 height 9
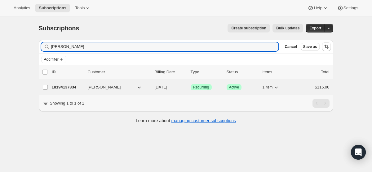
type input "[PERSON_NAME]"
click at [180, 88] on p "[DATE]" at bounding box center [170, 87] width 31 height 6
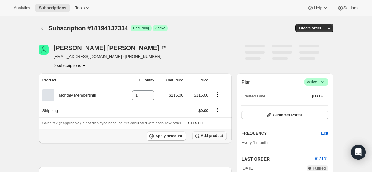
click at [214, 138] on button "Add product" at bounding box center [209, 136] width 34 height 9
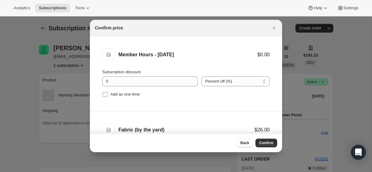
click at [103, 93] on input "Add as one-time" at bounding box center [105, 94] width 5 height 5
checkbox input "true"
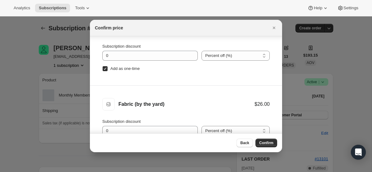
scroll to position [31, 0]
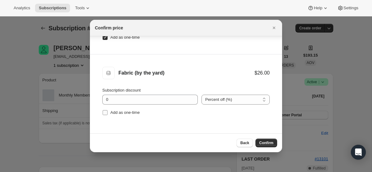
click at [107, 113] on input "Add as one-time" at bounding box center [105, 112] width 5 height 5
checkbox input "true"
click at [267, 141] on span "Confirm" at bounding box center [266, 143] width 14 height 5
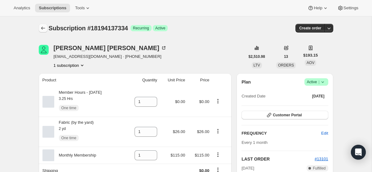
click at [44, 27] on icon "Subscriptions" at bounding box center [43, 28] width 6 height 6
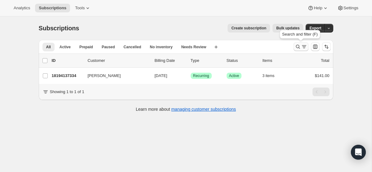
click at [303, 47] on icon "Search and filter results" at bounding box center [304, 47] width 6 height 6
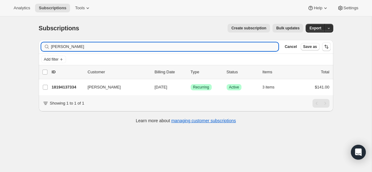
click at [170, 46] on input "[PERSON_NAME]" at bounding box center [164, 46] width 227 height 9
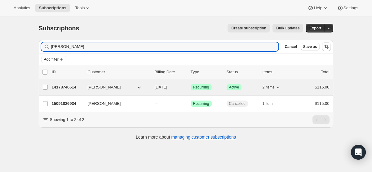
type input "[PERSON_NAME]"
click at [162, 88] on span "[DATE]" at bounding box center [161, 87] width 13 height 5
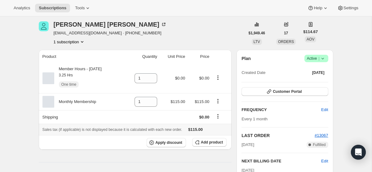
scroll to position [25, 0]
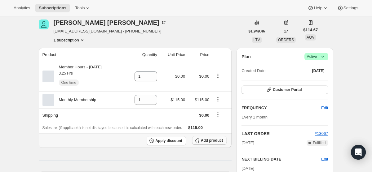
click at [206, 141] on span "Add product" at bounding box center [212, 140] width 22 height 5
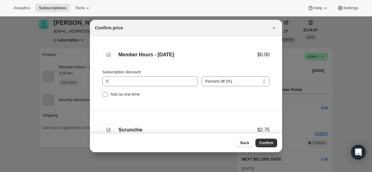
click at [106, 94] on input "Add as one-time" at bounding box center [105, 94] width 5 height 5
checkbox input "true"
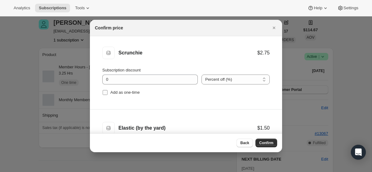
click at [105, 91] on input "Add as one-time" at bounding box center [105, 92] width 5 height 5
checkbox input "true"
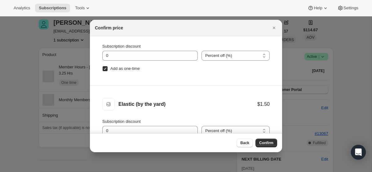
scroll to position [31, 0]
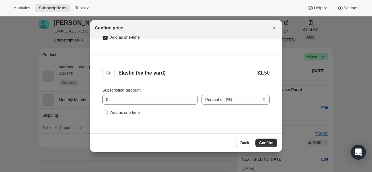
click at [105, 110] on input "Add as one-time" at bounding box center [105, 112] width 5 height 5
checkbox input "true"
click at [268, 138] on div "Back Confirm" at bounding box center [186, 143] width 192 height 19
click at [265, 143] on span "Confirm" at bounding box center [266, 143] width 14 height 5
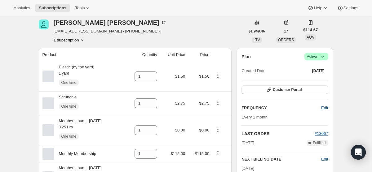
scroll to position [0, 0]
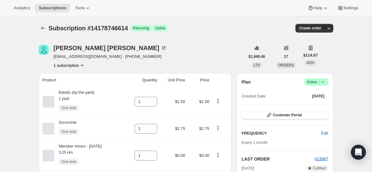
click at [45, 22] on div "Subscription #14178746614. This page is ready Subscription #14178746614 Success…" at bounding box center [186, 28] width 294 height 24
click at [43, 29] on icon "Subscriptions" at bounding box center [43, 28] width 6 height 6
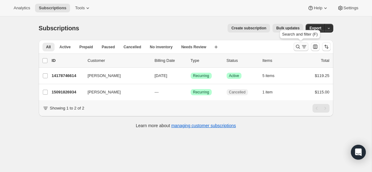
click at [297, 49] on icon "Search and filter results" at bounding box center [298, 47] width 6 height 6
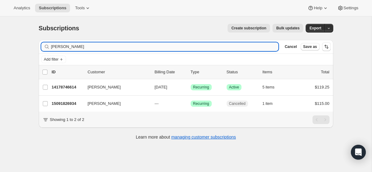
click at [179, 48] on input "[PERSON_NAME]" at bounding box center [164, 46] width 227 height 9
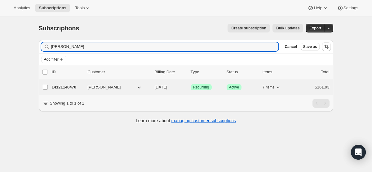
type input "[PERSON_NAME]"
click at [166, 89] on span "[DATE]" at bounding box center [161, 87] width 13 height 5
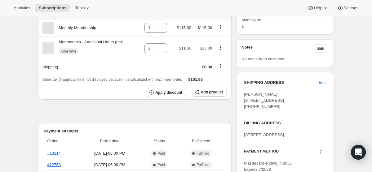
scroll to position [212, 0]
click at [206, 94] on span "Add product" at bounding box center [212, 92] width 22 height 5
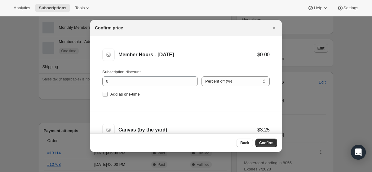
click at [104, 95] on input "Add as one-time" at bounding box center [105, 94] width 5 height 5
checkbox input "true"
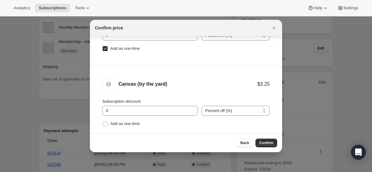
scroll to position [31, 0]
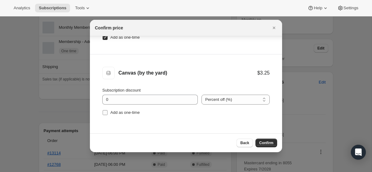
click at [106, 113] on input "Add as one-time" at bounding box center [105, 112] width 5 height 5
checkbox input "true"
click at [267, 140] on button "Confirm" at bounding box center [266, 143] width 22 height 9
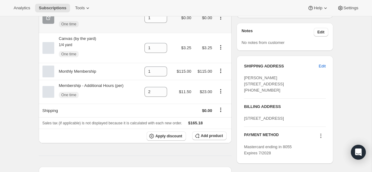
scroll to position [231, 0]
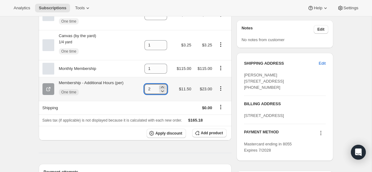
click at [164, 89] on icon at bounding box center [162, 87] width 6 height 6
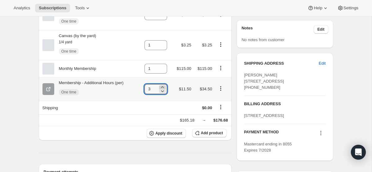
click at [164, 89] on icon at bounding box center [162, 87] width 6 height 6
type input "4"
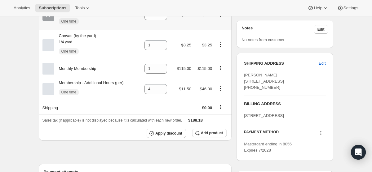
scroll to position [0, 0]
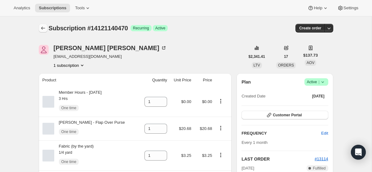
click at [41, 24] on button "Subscriptions" at bounding box center [43, 28] width 9 height 9
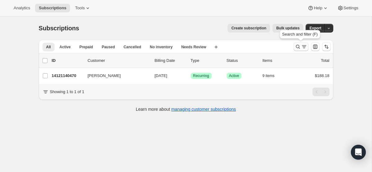
click at [298, 49] on icon "Search and filter results" at bounding box center [298, 47] width 6 height 6
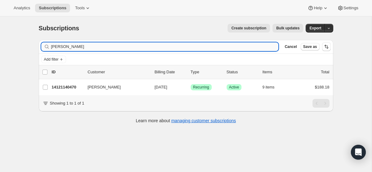
click at [248, 43] on input "[PERSON_NAME]" at bounding box center [164, 46] width 227 height 9
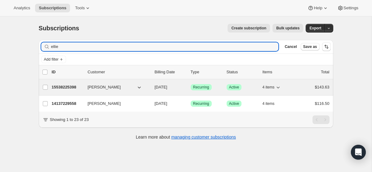
type input "ellie"
click at [167, 89] on span "[DATE]" at bounding box center [161, 87] width 13 height 5
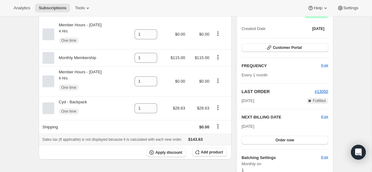
scroll to position [75, 0]
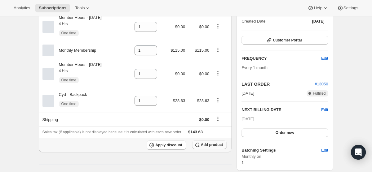
click at [208, 145] on span "Add product" at bounding box center [212, 145] width 22 height 5
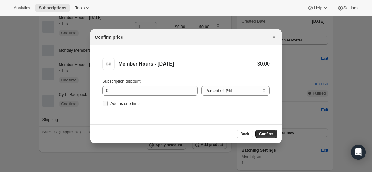
click at [104, 103] on input "Add as one-time" at bounding box center [105, 103] width 5 height 5
checkbox input "true"
click at [265, 132] on span "Confirm" at bounding box center [266, 134] width 14 height 5
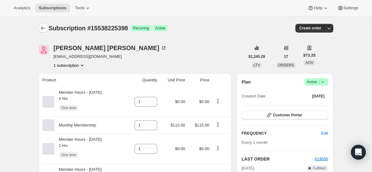
click at [43, 26] on icon "Subscriptions" at bounding box center [43, 28] width 6 height 6
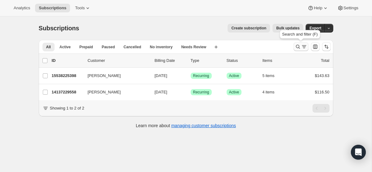
click at [302, 46] on icon "Search and filter results" at bounding box center [304, 47] width 6 height 6
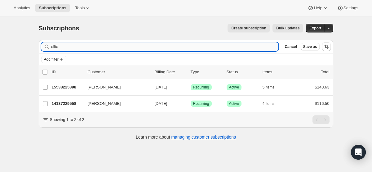
click at [172, 46] on input "ellie" at bounding box center [164, 46] width 227 height 9
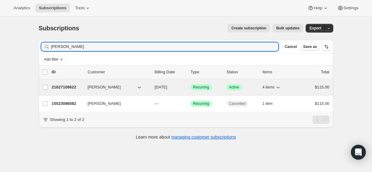
type input "[PERSON_NAME]"
click at [167, 87] on span "[DATE]" at bounding box center [161, 87] width 13 height 5
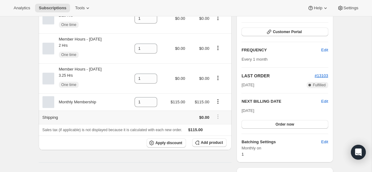
scroll to position [85, 0]
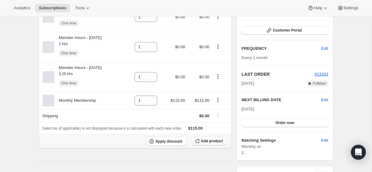
click at [201, 141] on span "Add product" at bounding box center [212, 141] width 22 height 5
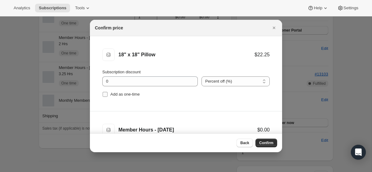
click at [103, 95] on input "Add as one-time" at bounding box center [105, 94] width 5 height 5
checkbox input "true"
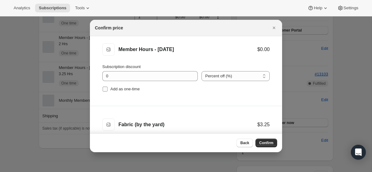
click at [103, 90] on input "Add as one-time" at bounding box center [105, 89] width 5 height 5
checkbox input "true"
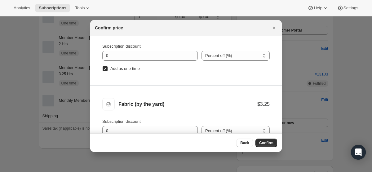
scroll to position [31, 0]
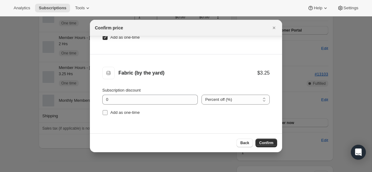
click at [105, 112] on input "Add as one-time" at bounding box center [105, 112] width 5 height 5
checkbox input "true"
click at [268, 139] on button "Confirm" at bounding box center [266, 143] width 22 height 9
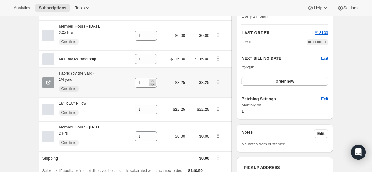
scroll to position [127, 0]
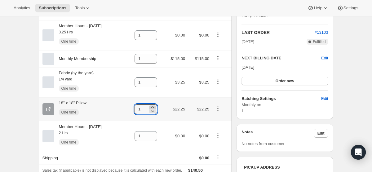
click at [154, 108] on icon at bounding box center [152, 108] width 3 height 2
type input "2"
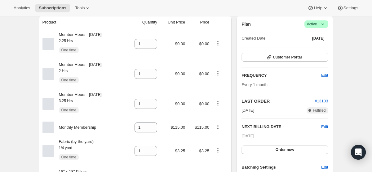
scroll to position [0, 0]
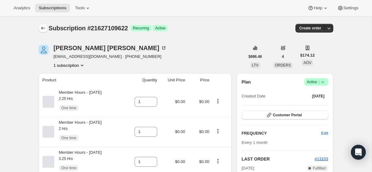
click at [41, 29] on icon "Subscriptions" at bounding box center [43, 28] width 6 height 6
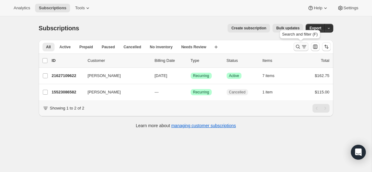
click at [297, 47] on icon "Search and filter results" at bounding box center [298, 47] width 6 height 6
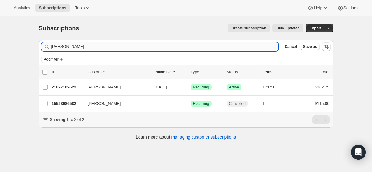
click at [206, 47] on input "[PERSON_NAME]" at bounding box center [164, 46] width 227 height 9
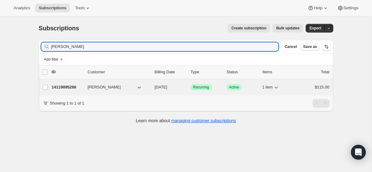
type input "[PERSON_NAME]"
click at [172, 90] on p "[DATE]" at bounding box center [170, 87] width 31 height 6
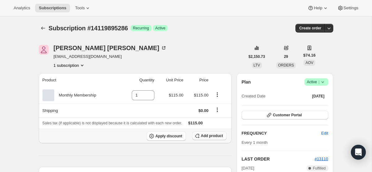
click at [203, 134] on span "Add product" at bounding box center [212, 136] width 22 height 5
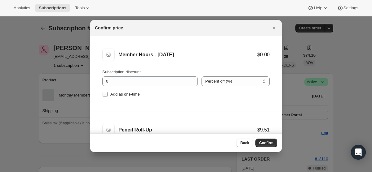
click at [105, 96] on input "Add as one-time" at bounding box center [105, 94] width 5 height 5
checkbox input "true"
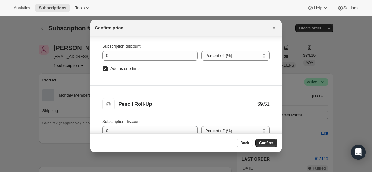
scroll to position [31, 0]
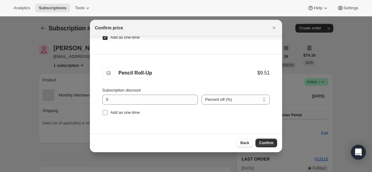
click at [105, 112] on input "Add as one-time" at bounding box center [105, 112] width 5 height 5
checkbox input "true"
click at [271, 142] on span "Confirm" at bounding box center [266, 143] width 14 height 5
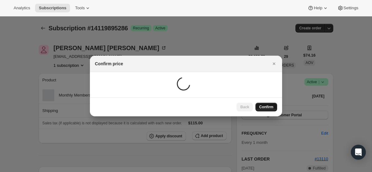
scroll to position [0, 0]
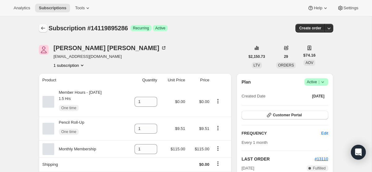
click at [42, 29] on icon "Subscriptions" at bounding box center [43, 28] width 4 height 3
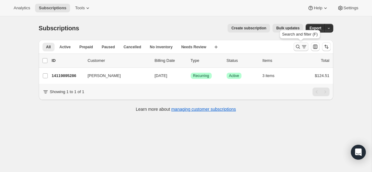
click at [294, 46] on button "Search and filter results" at bounding box center [300, 46] width 15 height 9
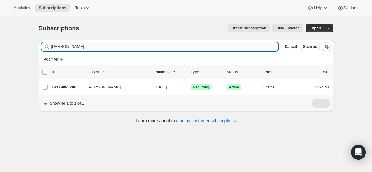
click at [198, 46] on input "[PERSON_NAME]" at bounding box center [164, 46] width 227 height 9
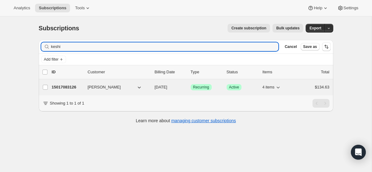
type input "keshi"
click at [167, 89] on span "[DATE]" at bounding box center [161, 87] width 13 height 5
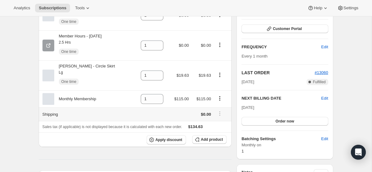
scroll to position [87, 0]
click at [204, 141] on span "Add product" at bounding box center [212, 139] width 22 height 5
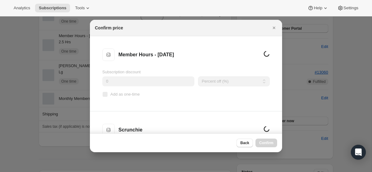
click at [104, 95] on input "Add as one-time" at bounding box center [105, 94] width 5 height 5
checkbox input "true"
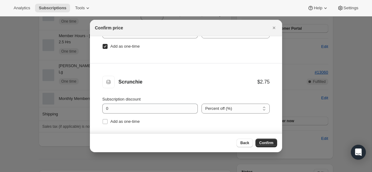
scroll to position [52, 0]
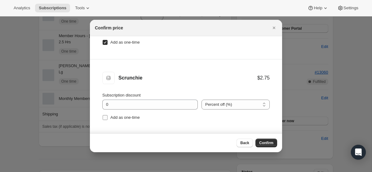
click at [105, 117] on input "Add as one-time" at bounding box center [105, 117] width 5 height 5
checkbox input "true"
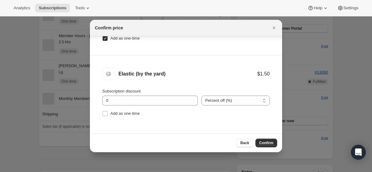
scroll to position [31, 0]
click at [104, 113] on input "Add as one-time" at bounding box center [105, 112] width 5 height 5
checkbox input "true"
click at [269, 143] on span "Confirm" at bounding box center [266, 143] width 14 height 5
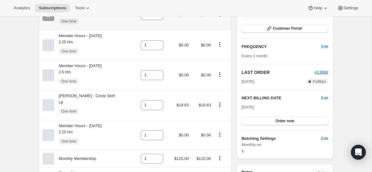
scroll to position [0, 0]
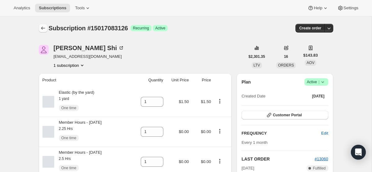
click at [41, 25] on icon "Subscriptions" at bounding box center [43, 28] width 6 height 6
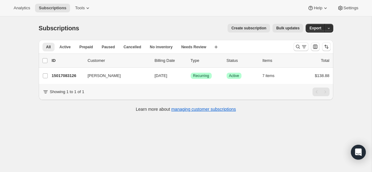
click at [292, 46] on div at bounding box center [312, 47] width 42 height 12
click at [296, 46] on icon "Search and filter results" at bounding box center [298, 47] width 4 height 4
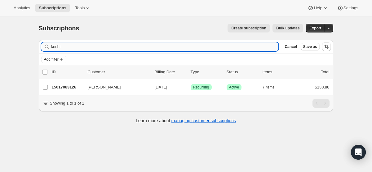
click at [191, 48] on input "keshi" at bounding box center [164, 46] width 227 height 9
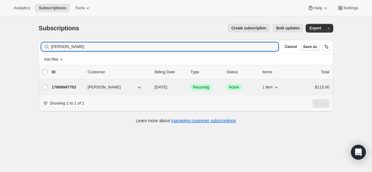
type input "[PERSON_NAME]"
click at [164, 88] on span "[DATE]" at bounding box center [161, 87] width 13 height 5
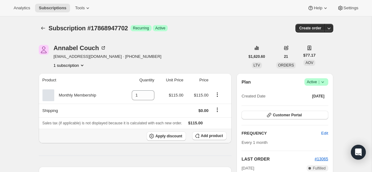
click at [223, 137] on button "Add product" at bounding box center [209, 136] width 34 height 9
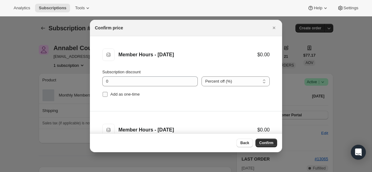
click at [105, 95] on input "Add as one-time" at bounding box center [105, 94] width 5 height 5
checkbox input "true"
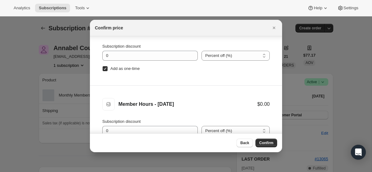
scroll to position [31, 0]
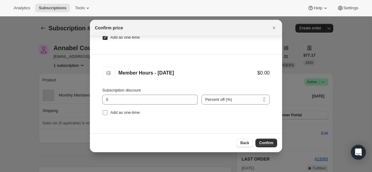
click at [103, 114] on input "Add as one-time" at bounding box center [105, 112] width 5 height 5
checkbox input "true"
click at [264, 144] on span "Confirm" at bounding box center [266, 143] width 14 height 5
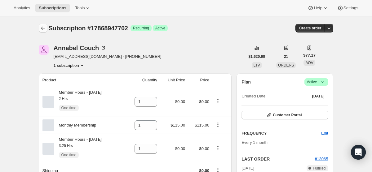
click at [44, 28] on icon "Subscriptions" at bounding box center [43, 28] width 6 height 6
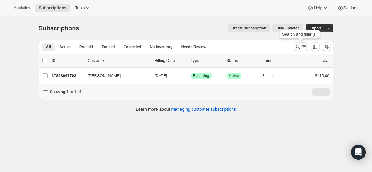
click at [302, 48] on icon "Search and filter results" at bounding box center [304, 47] width 6 height 6
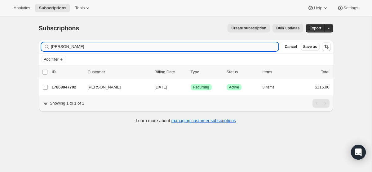
click at [204, 44] on input "[PERSON_NAME]" at bounding box center [164, 46] width 227 height 9
click at [204, 43] on input "[PERSON_NAME]" at bounding box center [164, 46] width 227 height 9
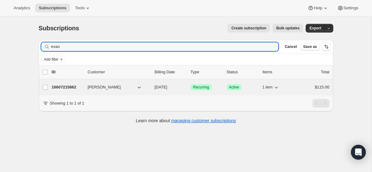
type input "evan"
click at [167, 86] on span "[DATE]" at bounding box center [161, 87] width 13 height 5
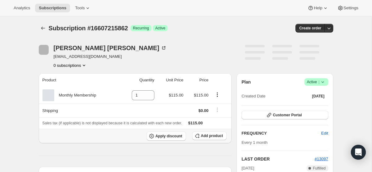
scroll to position [2, 0]
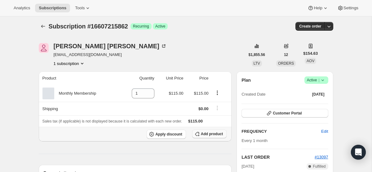
click at [207, 133] on span "Add product" at bounding box center [212, 134] width 22 height 5
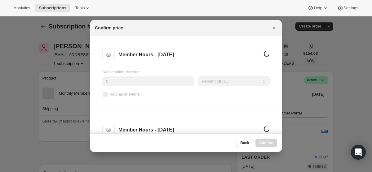
click at [105, 97] on input "Add as one-time" at bounding box center [105, 94] width 5 height 5
checkbox input "true"
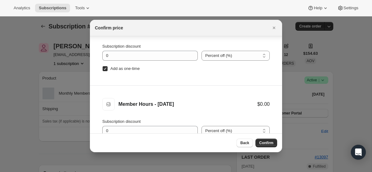
scroll to position [31, 0]
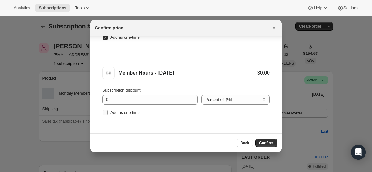
click at [104, 113] on input "Add as one-time" at bounding box center [105, 112] width 5 height 5
checkbox input "true"
click at [271, 143] on span "Confirm" at bounding box center [266, 143] width 14 height 5
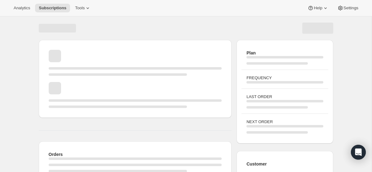
scroll to position [2, 0]
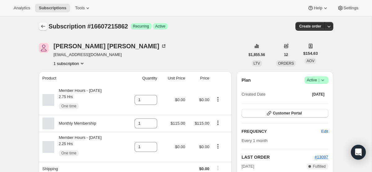
click at [42, 25] on icon "Subscriptions" at bounding box center [43, 26] width 6 height 6
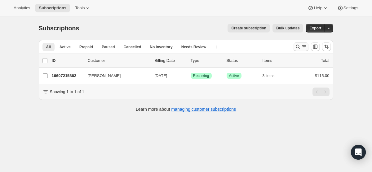
click at [301, 46] on icon "Search and filter results" at bounding box center [304, 47] width 6 height 6
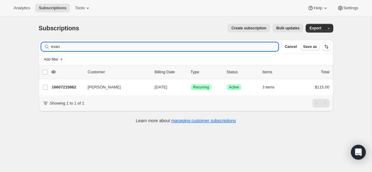
click at [183, 46] on input "evan" at bounding box center [164, 46] width 227 height 9
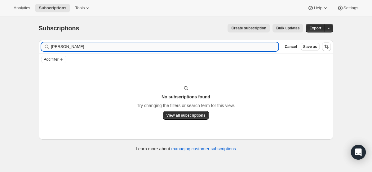
click at [144, 46] on input "[PERSON_NAME]" at bounding box center [164, 46] width 227 height 9
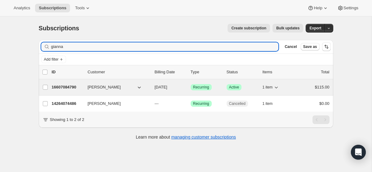
type input "gianna"
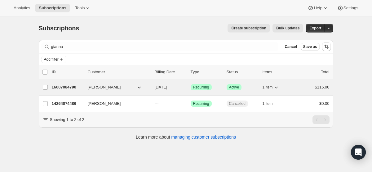
click at [160, 90] on p "[DATE]" at bounding box center [170, 87] width 31 height 6
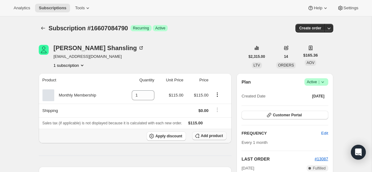
click at [196, 138] on icon "button" at bounding box center [197, 136] width 6 height 6
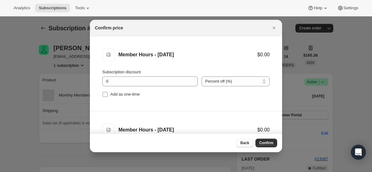
click at [105, 95] on input "Add as one-time" at bounding box center [105, 94] width 5 height 5
checkbox input "true"
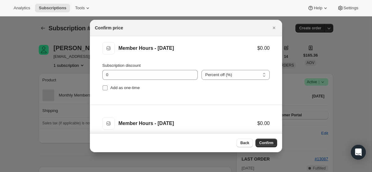
click at [105, 89] on input "Add as one-time" at bounding box center [105, 88] width 5 height 5
checkbox input "true"
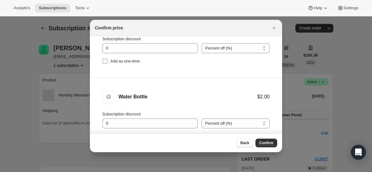
click at [104, 62] on input "Add as one-time" at bounding box center [105, 61] width 5 height 5
checkbox input "true"
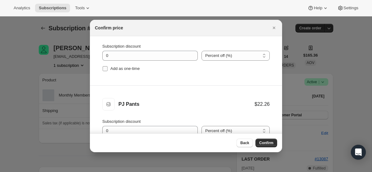
click at [104, 68] on input "Add as one-time" at bounding box center [105, 68] width 5 height 5
checkbox input "true"
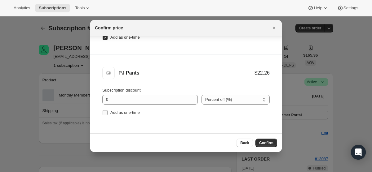
click at [104, 114] on input "Add as one-time" at bounding box center [105, 112] width 5 height 5
checkbox input "true"
click at [269, 141] on button "Confirm" at bounding box center [266, 143] width 22 height 9
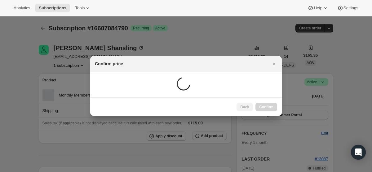
scroll to position [0, 0]
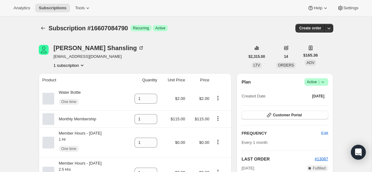
click at [42, 33] on div "Subscription #16607084790. This page is ready Subscription #16607084790 Success…" at bounding box center [186, 28] width 294 height 24
click at [42, 29] on icon "Subscriptions" at bounding box center [43, 28] width 4 height 3
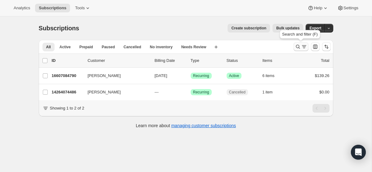
click at [299, 47] on icon "Search and filter results" at bounding box center [298, 47] width 6 height 6
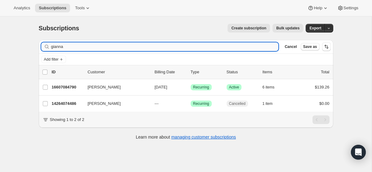
click at [183, 47] on input "gianna" at bounding box center [164, 46] width 227 height 9
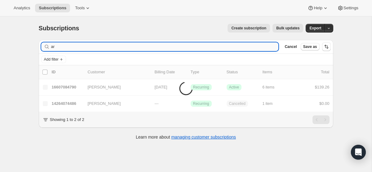
type input "a"
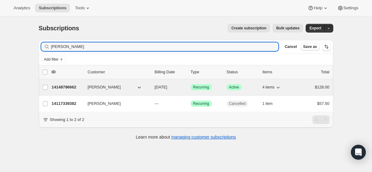
type input "[PERSON_NAME]"
click at [158, 90] on p "[DATE]" at bounding box center [170, 87] width 31 height 6
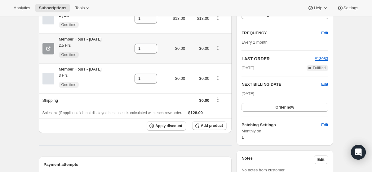
scroll to position [102, 0]
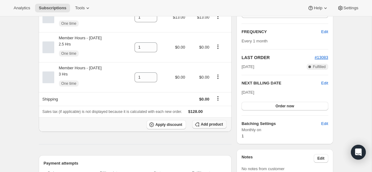
click at [209, 127] on span "Add product" at bounding box center [212, 124] width 22 height 5
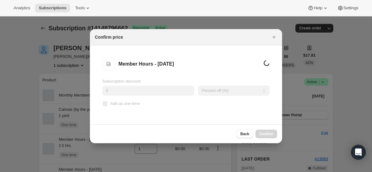
scroll to position [0, 0]
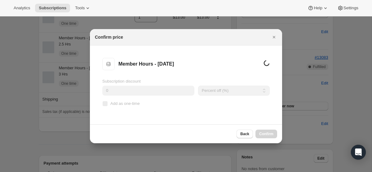
click at [105, 105] on input "Add as one-time" at bounding box center [105, 103] width 5 height 5
checkbox input "true"
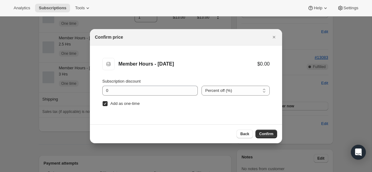
click at [264, 133] on span "Confirm" at bounding box center [266, 134] width 14 height 5
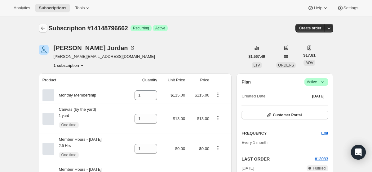
click at [40, 25] on button "Subscriptions" at bounding box center [43, 28] width 9 height 9
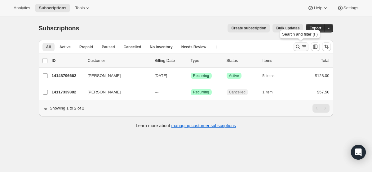
click at [299, 45] on icon "Search and filter results" at bounding box center [298, 47] width 6 height 6
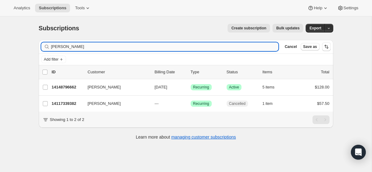
click at [168, 42] on input "[PERSON_NAME]" at bounding box center [164, 46] width 227 height 9
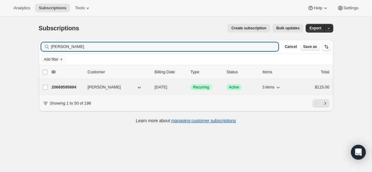
type input "[PERSON_NAME]"
click at [165, 87] on span "[DATE]" at bounding box center [161, 87] width 13 height 5
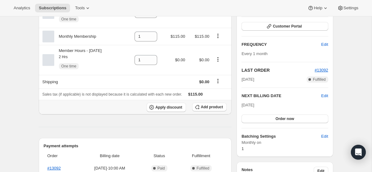
scroll to position [91, 0]
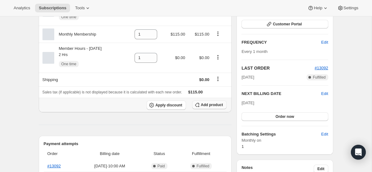
click at [204, 107] on span "Add product" at bounding box center [212, 105] width 22 height 5
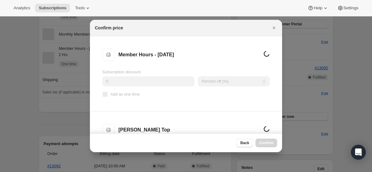
click at [103, 91] on label "Add as one-time" at bounding box center [120, 94] width 37 height 9
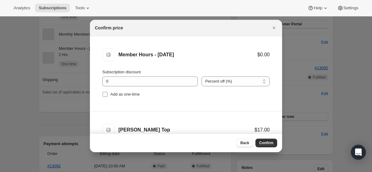
click at [103, 91] on label "Add as one-time" at bounding box center [120, 94] width 37 height 9
click at [103, 92] on input "Add as one-time" at bounding box center [105, 94] width 5 height 5
checkbox input "true"
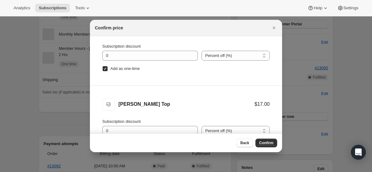
scroll to position [31, 0]
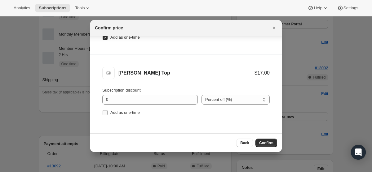
click at [107, 114] on input "Add as one-time" at bounding box center [105, 112] width 5 height 5
checkbox input "true"
click at [266, 139] on button "Confirm" at bounding box center [266, 143] width 22 height 9
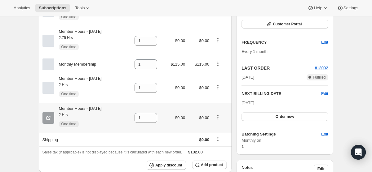
scroll to position [0, 0]
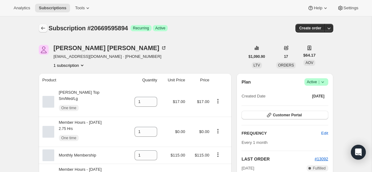
click at [40, 29] on icon "Subscriptions" at bounding box center [43, 28] width 6 height 6
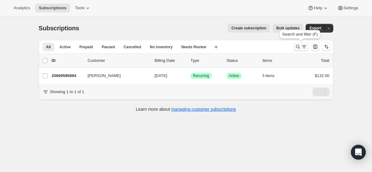
click at [297, 46] on icon "Search and filter results" at bounding box center [298, 47] width 6 height 6
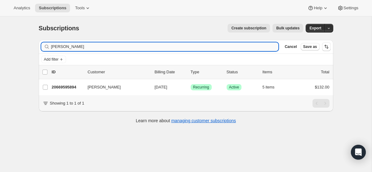
click at [219, 43] on input "[PERSON_NAME]" at bounding box center [164, 46] width 227 height 9
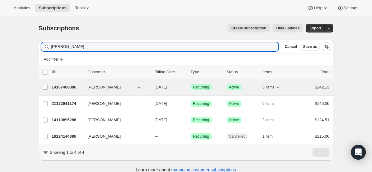
type input "[PERSON_NAME]"
click at [179, 87] on p "[DATE]" at bounding box center [170, 87] width 31 height 6
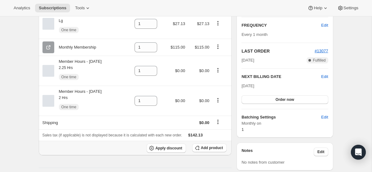
scroll to position [110, 0]
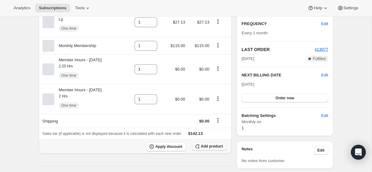
click at [204, 146] on span "Add product" at bounding box center [212, 146] width 22 height 5
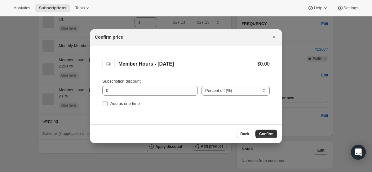
click at [107, 106] on input "Add as one-time" at bounding box center [105, 103] width 5 height 5
checkbox input "true"
click at [271, 131] on button "Confirm" at bounding box center [266, 134] width 22 height 9
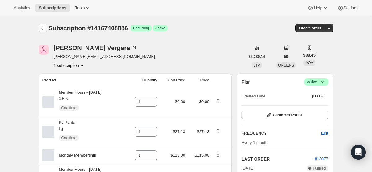
click at [42, 28] on icon "Subscriptions" at bounding box center [43, 28] width 4 height 3
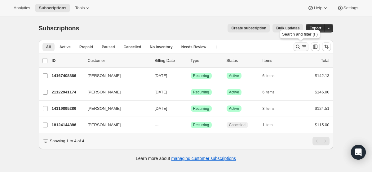
click at [298, 48] on icon "Search and filter results" at bounding box center [298, 47] width 4 height 4
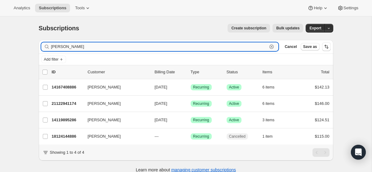
click at [198, 49] on input "[PERSON_NAME]" at bounding box center [159, 46] width 216 height 9
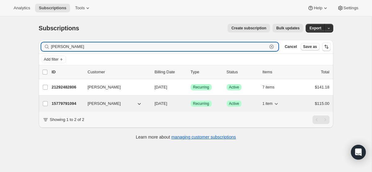
type input "[PERSON_NAME]"
click at [172, 100] on div "15779791094 [PERSON_NAME] [DATE] Success Recurring Success Active 1 item $115.00" at bounding box center [191, 103] width 278 height 9
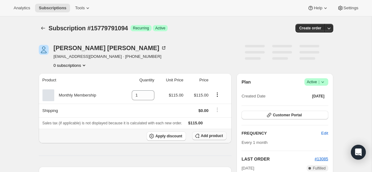
click at [209, 134] on span "Add product" at bounding box center [212, 136] width 22 height 5
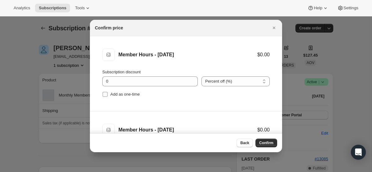
click at [103, 94] on input "Add as one-time" at bounding box center [105, 94] width 5 height 5
checkbox input "true"
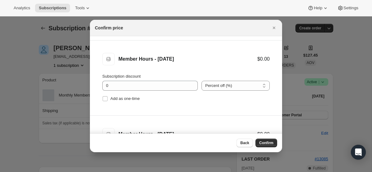
scroll to position [74, 0]
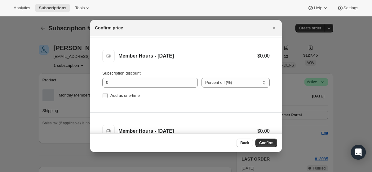
click at [104, 92] on label "Add as one-time" at bounding box center [120, 95] width 37 height 9
click at [104, 93] on input "Add as one-time" at bounding box center [105, 95] width 5 height 5
checkbox input "true"
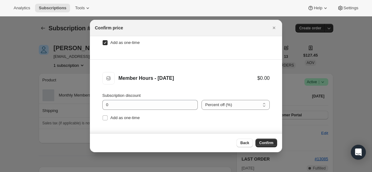
scroll to position [141, 0]
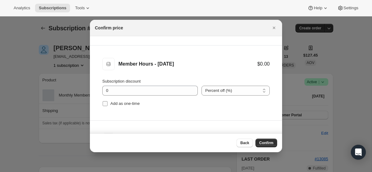
click at [107, 105] on input "Add as one-time" at bounding box center [105, 103] width 5 height 5
checkbox input "true"
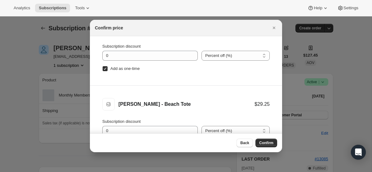
scroll to position [31, 0]
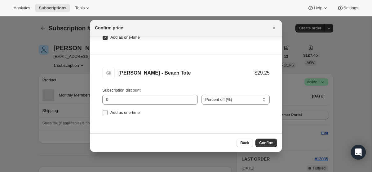
click at [107, 115] on input "Add as one-time" at bounding box center [105, 112] width 5 height 5
checkbox input "true"
click at [264, 140] on button "Confirm" at bounding box center [266, 143] width 22 height 9
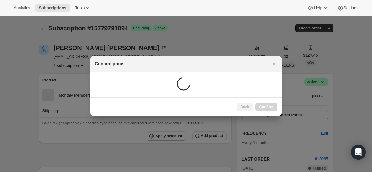
scroll to position [0, 0]
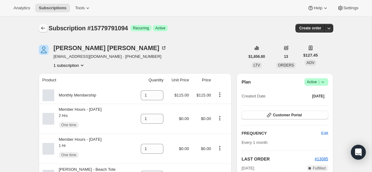
click at [41, 29] on icon "Subscriptions" at bounding box center [43, 28] width 6 height 6
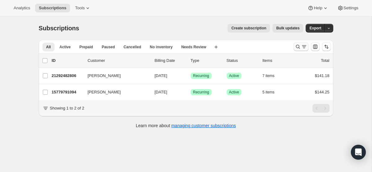
click at [294, 46] on button "Search and filter results" at bounding box center [300, 46] width 15 height 9
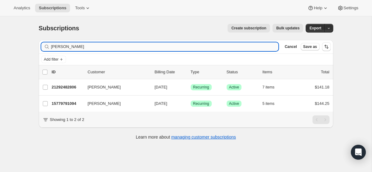
click at [218, 47] on input "[PERSON_NAME]" at bounding box center [164, 46] width 227 height 9
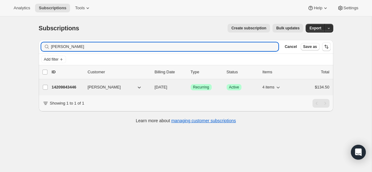
type input "[PERSON_NAME]"
click at [165, 88] on span "[DATE]" at bounding box center [161, 87] width 13 height 5
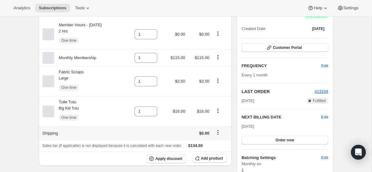
scroll to position [68, 0]
click at [217, 160] on span "Add product" at bounding box center [212, 158] width 22 height 5
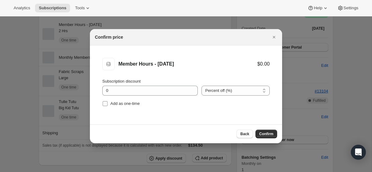
click at [104, 103] on input "Add as one-time" at bounding box center [105, 103] width 5 height 5
checkbox input "true"
click at [264, 130] on button "Confirm" at bounding box center [266, 134] width 22 height 9
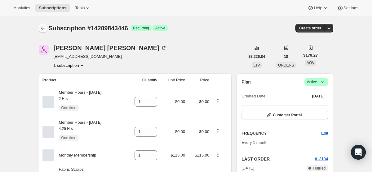
click at [42, 28] on icon "Subscriptions" at bounding box center [43, 28] width 6 height 6
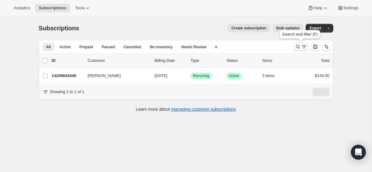
click at [302, 47] on icon "Search and filter results" at bounding box center [304, 47] width 6 height 6
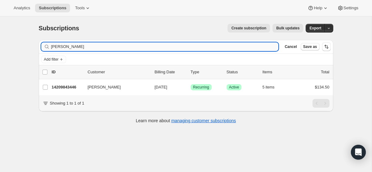
click at [237, 49] on input "[PERSON_NAME]" at bounding box center [164, 46] width 227 height 9
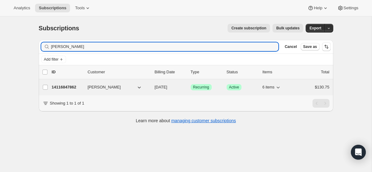
type input "[PERSON_NAME]"
click at [147, 88] on div "[PERSON_NAME]" at bounding box center [119, 87] width 62 height 6
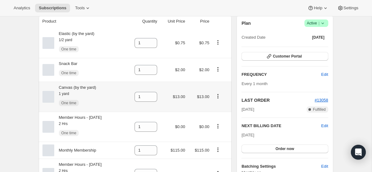
scroll to position [60, 0]
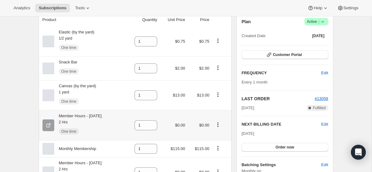
click at [221, 124] on icon "Product actions" at bounding box center [218, 125] width 6 height 6
click at [222, 151] on button "Swap variant" at bounding box center [219, 148] width 27 height 10
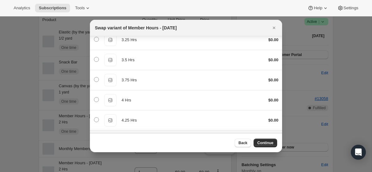
scroll to position [279, 0]
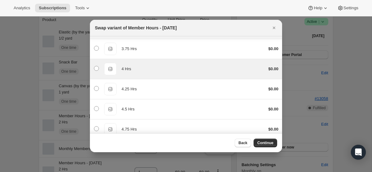
click at [158, 72] on div "4 Hrs" at bounding box center [192, 69] width 142 height 6
radio input "false"
radio input "true"
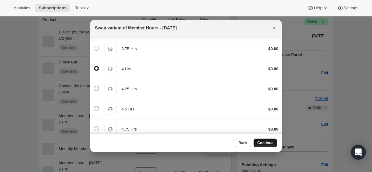
click at [260, 145] on span "Continue" at bounding box center [265, 143] width 16 height 5
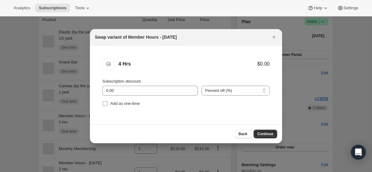
click at [103, 106] on input "Add as one-time" at bounding box center [105, 103] width 5 height 5
checkbox input "true"
click at [268, 134] on span "Continue" at bounding box center [265, 134] width 16 height 5
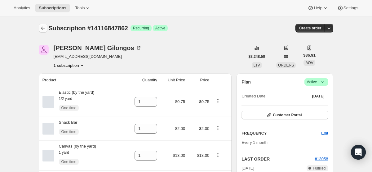
click at [44, 26] on icon "Subscriptions" at bounding box center [43, 28] width 6 height 6
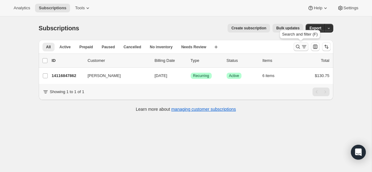
click at [298, 45] on icon "Search and filter results" at bounding box center [298, 47] width 4 height 4
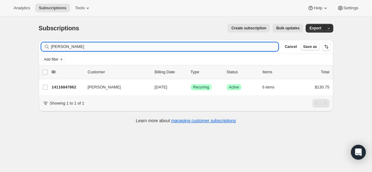
click at [190, 42] on input "[PERSON_NAME]" at bounding box center [164, 46] width 227 height 9
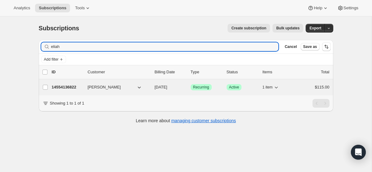
type input "eliah"
click at [167, 87] on span "[DATE]" at bounding box center [161, 87] width 13 height 5
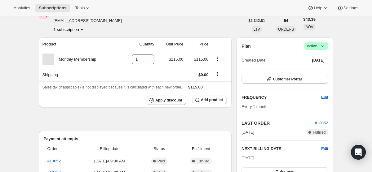
scroll to position [37, 0]
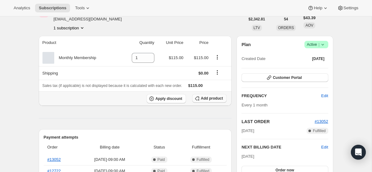
click at [200, 98] on button "Add product" at bounding box center [209, 98] width 34 height 9
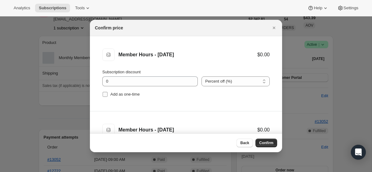
click at [104, 96] on input "Add as one-time" at bounding box center [105, 94] width 5 height 5
checkbox input "true"
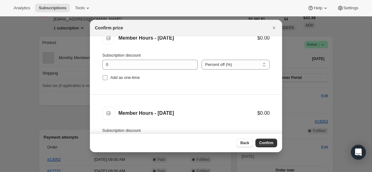
click at [104, 77] on input "Add as one-time" at bounding box center [105, 77] width 5 height 5
checkbox input "true"
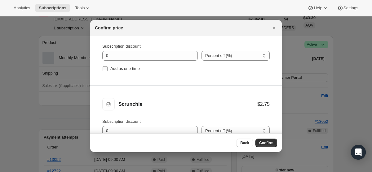
click at [104, 71] on input "Add as one-time" at bounding box center [105, 68] width 5 height 5
checkbox input "true"
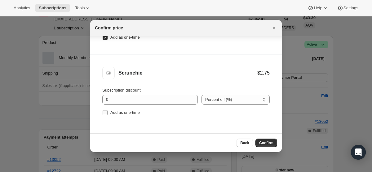
drag, startPoint x: 106, startPoint y: 113, endPoint x: 123, endPoint y: 113, distance: 17.0
click at [106, 113] on input "Add as one-time" at bounding box center [105, 112] width 5 height 5
checkbox input "true"
click at [259, 139] on button "Confirm" at bounding box center [266, 143] width 22 height 9
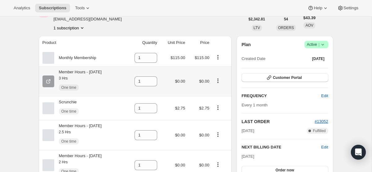
scroll to position [0, 0]
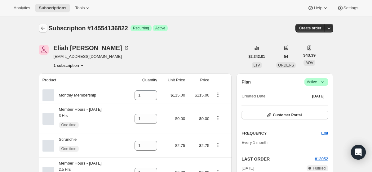
click at [44, 27] on icon "Subscriptions" at bounding box center [43, 28] width 6 height 6
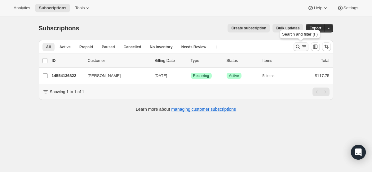
click at [298, 44] on icon "Search and filter results" at bounding box center [298, 47] width 6 height 6
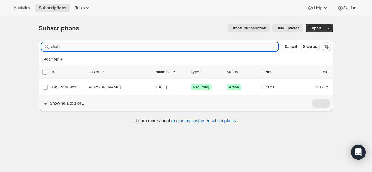
click at [161, 43] on input "eliah" at bounding box center [164, 46] width 227 height 9
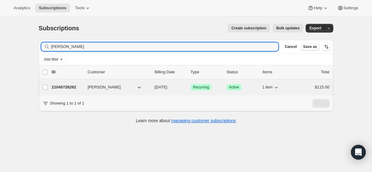
type input "[PERSON_NAME]"
click at [167, 89] on span "[DATE]" at bounding box center [161, 87] width 13 height 5
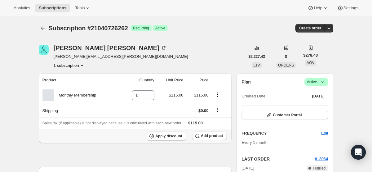
click at [208, 131] on th "Apply discount Add product" at bounding box center [135, 136] width 193 height 15
click at [208, 134] on span "Add product" at bounding box center [212, 136] width 22 height 5
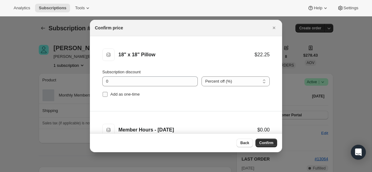
click at [105, 94] on input "Add as one-time" at bounding box center [105, 94] width 5 height 5
checkbox input "true"
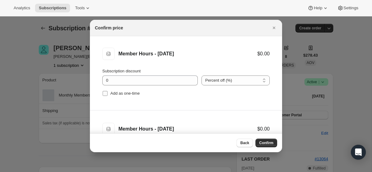
click at [105, 93] on input "Add as one-time" at bounding box center [105, 93] width 5 height 5
checkbox input "true"
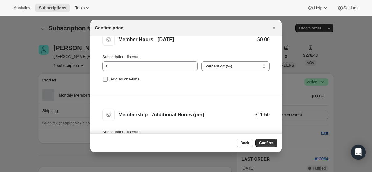
click at [105, 80] on input "Add as one-time" at bounding box center [105, 79] width 5 height 5
checkbox input "true"
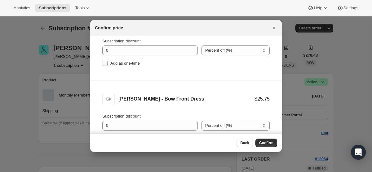
click at [105, 62] on input "Add as one-time" at bounding box center [105, 63] width 5 height 5
checkbox input "true"
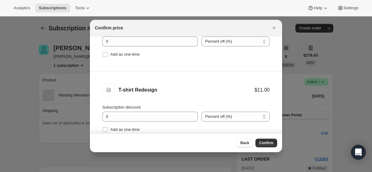
scroll to position [344, 0]
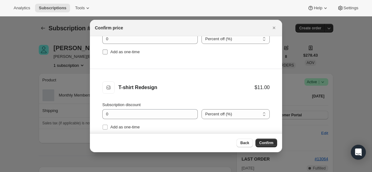
click at [104, 54] on span ":ra6j:" at bounding box center [105, 52] width 6 height 6
click at [105, 127] on input "Add as one-time" at bounding box center [105, 127] width 5 height 5
checkbox input "true"
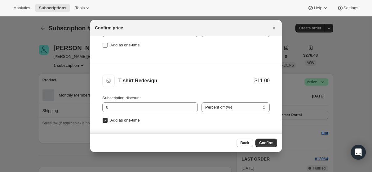
click at [103, 47] on input "Add as one-time" at bounding box center [105, 45] width 5 height 5
checkbox input "true"
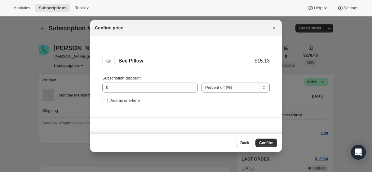
scroll to position [448, 0]
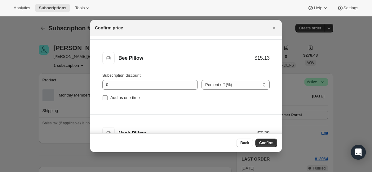
click at [106, 98] on input "Add as one-time" at bounding box center [105, 97] width 5 height 5
checkbox input "true"
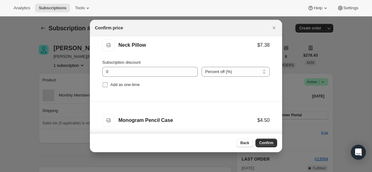
click at [104, 86] on input "Add as one-time" at bounding box center [105, 84] width 5 height 5
checkbox input "true"
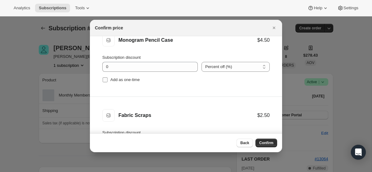
click at [104, 81] on input "Add as one-time" at bounding box center [105, 79] width 5 height 5
checkbox input "true"
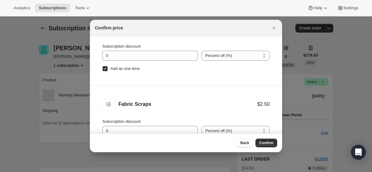
scroll to position [31, 0]
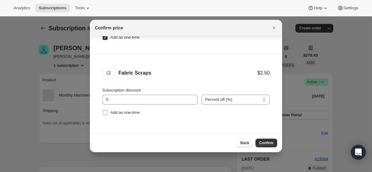
click at [104, 112] on input "Add as one-time" at bounding box center [105, 112] width 5 height 5
checkbox input "true"
click at [260, 139] on button "Confirm" at bounding box center [266, 143] width 22 height 9
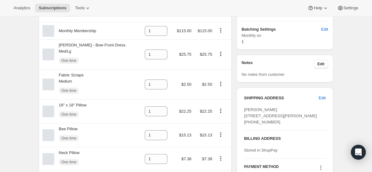
scroll to position [198, 0]
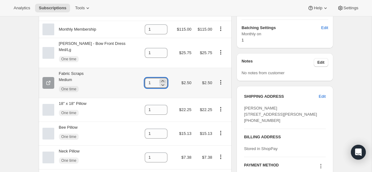
click at [161, 82] on icon at bounding box center [163, 81] width 6 height 6
type input "2"
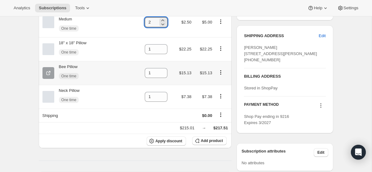
scroll to position [259, 0]
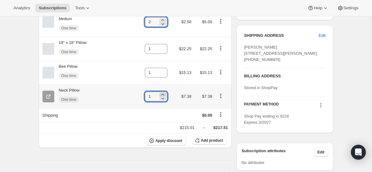
click at [164, 96] on icon at bounding box center [163, 95] width 6 height 6
type input "2"
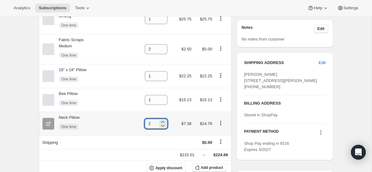
scroll to position [227, 0]
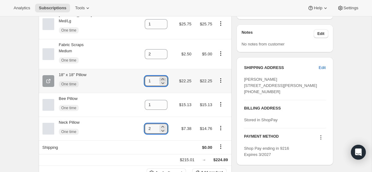
click at [164, 80] on icon at bounding box center [163, 79] width 6 height 6
type input "2"
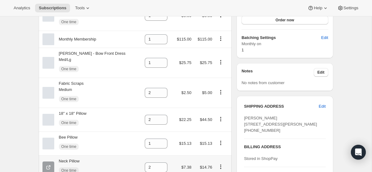
scroll to position [0, 0]
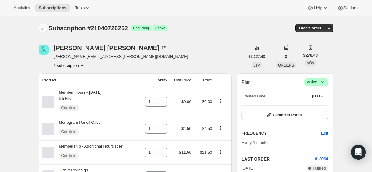
click at [44, 30] on icon "Subscriptions" at bounding box center [43, 28] width 6 height 6
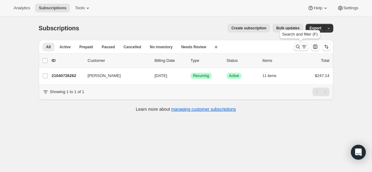
click at [304, 45] on icon "Search and filter results" at bounding box center [304, 47] width 6 height 6
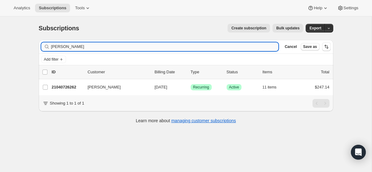
click at [187, 48] on input "[PERSON_NAME]" at bounding box center [164, 46] width 227 height 9
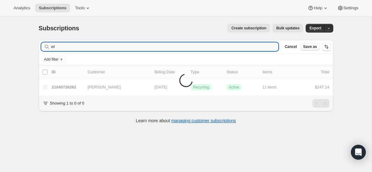
type input "w"
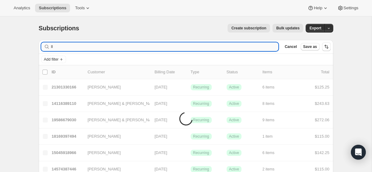
type input "l"
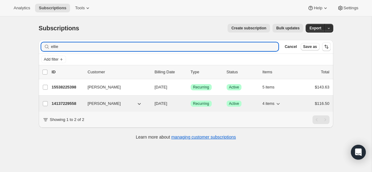
type input "ellie"
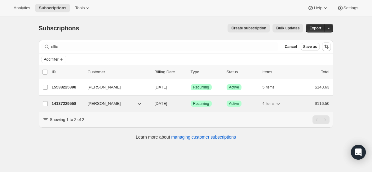
click at [185, 104] on p "[DATE]" at bounding box center [170, 104] width 31 height 6
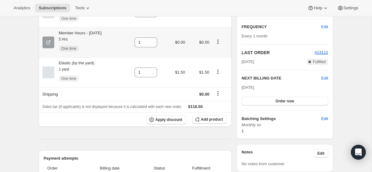
scroll to position [108, 0]
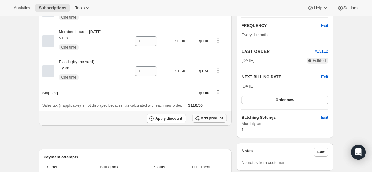
click at [200, 122] on button "Add product" at bounding box center [209, 118] width 34 height 9
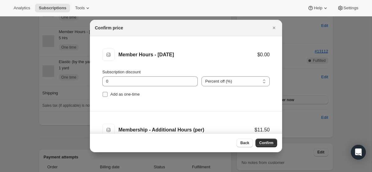
click at [104, 96] on input "Add as one-time" at bounding box center [105, 94] width 5 height 5
checkbox input "true"
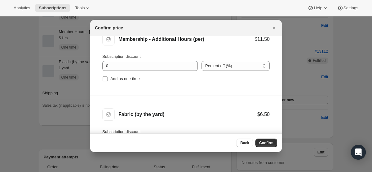
scroll to position [95, 0]
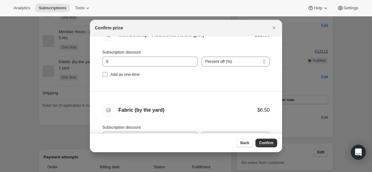
click at [104, 75] on input "Add as one-time" at bounding box center [105, 74] width 5 height 5
checkbox input "true"
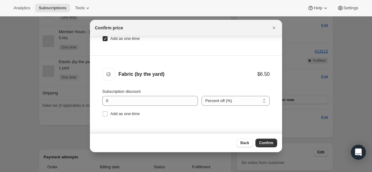
scroll to position [31, 0]
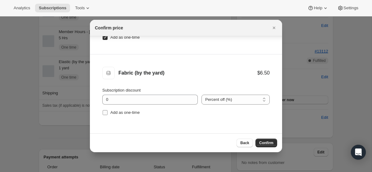
click at [105, 114] on input "Add as one-time" at bounding box center [105, 112] width 5 height 5
checkbox input "true"
click at [274, 142] on button "Confirm" at bounding box center [266, 143] width 22 height 9
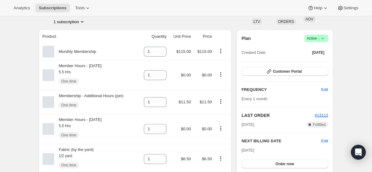
scroll to position [0, 0]
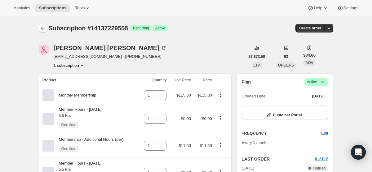
click at [44, 28] on icon "Subscriptions" at bounding box center [43, 28] width 6 height 6
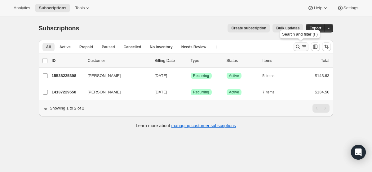
click at [294, 46] on button "Search and filter results" at bounding box center [300, 46] width 15 height 9
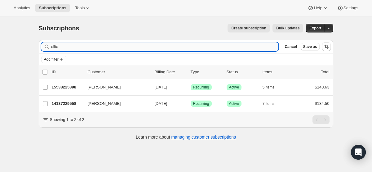
click at [176, 44] on input "ellie" at bounding box center [164, 46] width 227 height 9
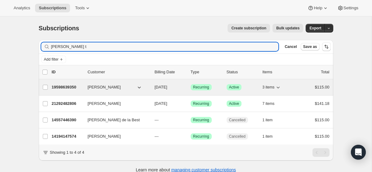
type input "[PERSON_NAME] t"
click at [166, 86] on span "[DATE]" at bounding box center [161, 87] width 13 height 5
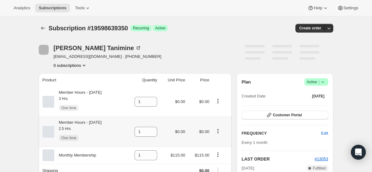
scroll to position [113, 0]
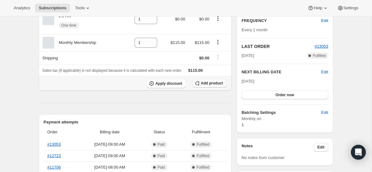
click at [203, 83] on span "Add product" at bounding box center [212, 83] width 22 height 5
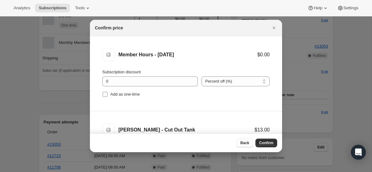
click at [104, 95] on input "Add as one-time" at bounding box center [105, 94] width 5 height 5
checkbox input "true"
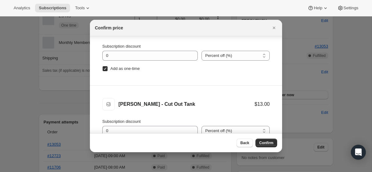
scroll to position [31, 0]
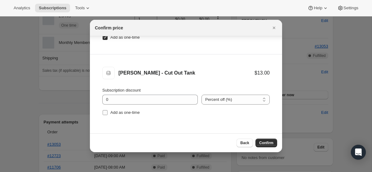
click at [107, 113] on input "Add as one-time" at bounding box center [105, 112] width 5 height 5
checkbox input "true"
click at [262, 141] on span "Confirm" at bounding box center [266, 143] width 14 height 5
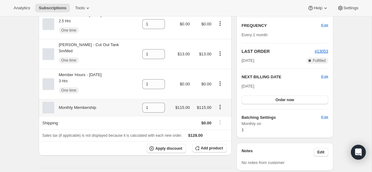
scroll to position [0, 0]
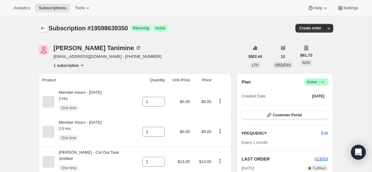
click at [42, 29] on icon "Subscriptions" at bounding box center [43, 28] width 6 height 6
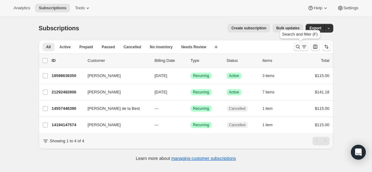
click at [297, 46] on icon "Search and filter results" at bounding box center [298, 47] width 6 height 6
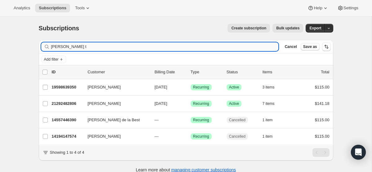
click at [183, 45] on input "[PERSON_NAME] t" at bounding box center [164, 46] width 227 height 9
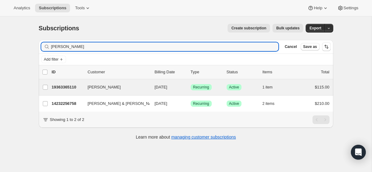
type input "[PERSON_NAME]"
click at [170, 92] on div "[PERSON_NAME] 19363365110 [PERSON_NAME] [DATE] Success Recurring Success Active…" at bounding box center [186, 87] width 294 height 16
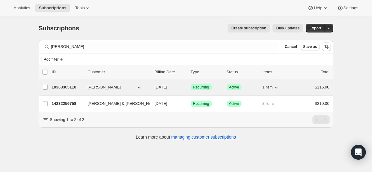
click at [163, 85] on p "[DATE]" at bounding box center [170, 87] width 31 height 6
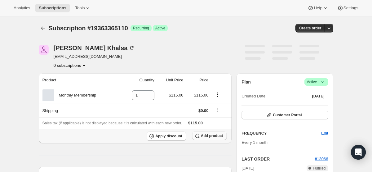
click at [200, 133] on button "Add product" at bounding box center [209, 136] width 34 height 9
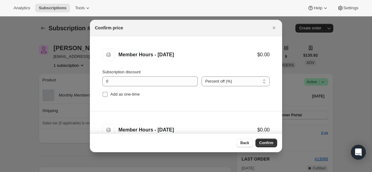
click at [104, 96] on input "Add as one-time" at bounding box center [105, 94] width 5 height 5
checkbox input "true"
click at [104, 96] on input "Add as one-time" at bounding box center [105, 94] width 5 height 5
checkbox input "true"
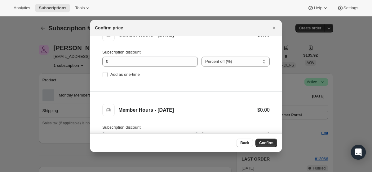
scroll to position [170, 0]
click at [105, 75] on input "Add as one-time" at bounding box center [105, 74] width 5 height 5
checkbox input "true"
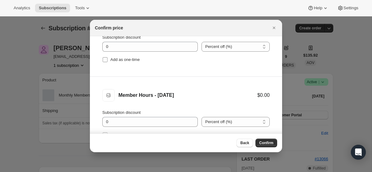
click at [103, 59] on input "Add as one-time" at bounding box center [105, 59] width 5 height 5
checkbox input "true"
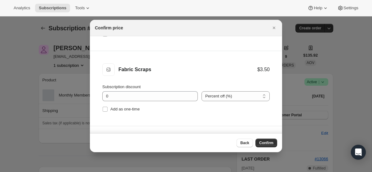
scroll to position [350, 0]
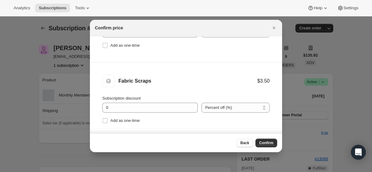
click at [105, 46] on input "Add as one-time" at bounding box center [105, 45] width 5 height 5
checkbox input "true"
click at [105, 121] on input "Add as one-time" at bounding box center [105, 120] width 5 height 5
checkbox input "true"
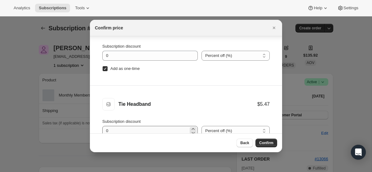
scroll to position [31, 0]
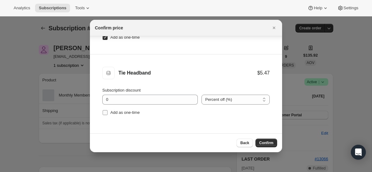
click at [103, 114] on input "Add as one-time" at bounding box center [105, 112] width 5 height 5
checkbox input "true"
click at [264, 143] on span "Confirm" at bounding box center [266, 143] width 14 height 5
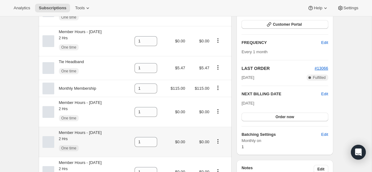
scroll to position [90, 0]
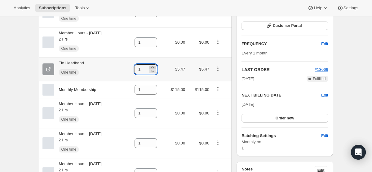
click at [154, 68] on icon at bounding box center [152, 68] width 3 height 2
type input "2"
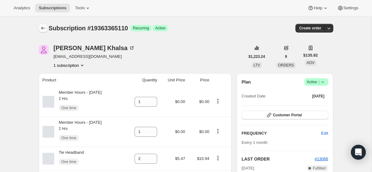
click at [40, 27] on icon "Subscriptions" at bounding box center [43, 28] width 6 height 6
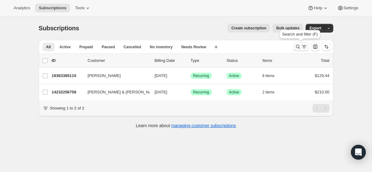
click at [297, 49] on icon "Search and filter results" at bounding box center [298, 47] width 6 height 6
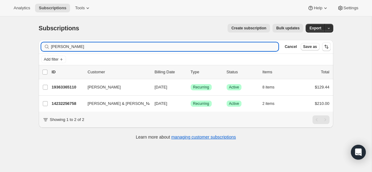
click at [173, 47] on input "[PERSON_NAME]" at bounding box center [164, 46] width 227 height 9
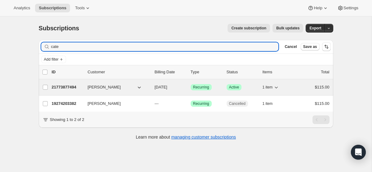
type input "cate"
click at [164, 89] on span "[DATE]" at bounding box center [161, 87] width 13 height 5
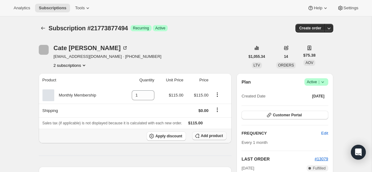
click at [217, 135] on span "Add product" at bounding box center [212, 136] width 22 height 5
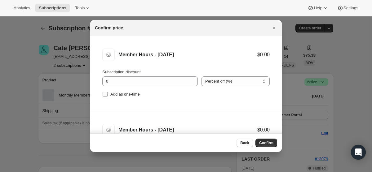
click at [105, 93] on input "Add as one-time" at bounding box center [105, 94] width 5 height 5
checkbox input "true"
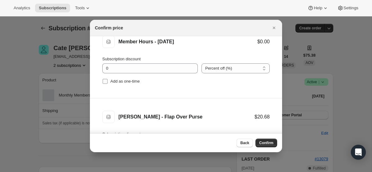
click at [104, 83] on input "Add as one-time" at bounding box center [105, 81] width 5 height 5
checkbox input "true"
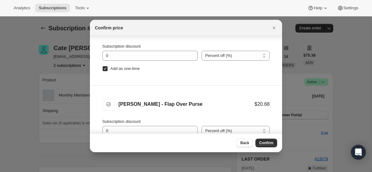
scroll to position [31, 0]
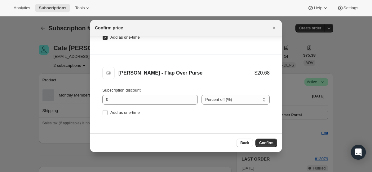
click at [104, 117] on li "[PERSON_NAME] - Flap Over Purse [PERSON_NAME] - Flap Over Purse $20.68 Subscrip…" at bounding box center [186, 92] width 192 height 75
click at [103, 113] on input "Add as one-time" at bounding box center [105, 112] width 5 height 5
checkbox input "true"
click at [260, 142] on span "Confirm" at bounding box center [266, 143] width 14 height 5
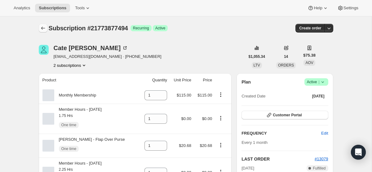
click at [40, 30] on icon "Subscriptions" at bounding box center [43, 28] width 6 height 6
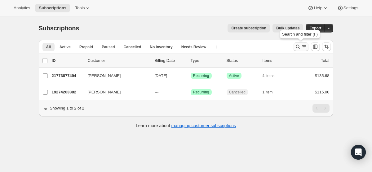
click at [299, 47] on icon "Search and filter results" at bounding box center [298, 47] width 6 height 6
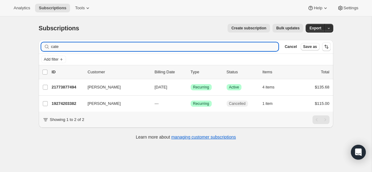
click at [209, 45] on input "cate" at bounding box center [164, 46] width 227 height 9
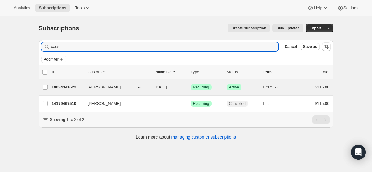
type input "cass"
click at [167, 86] on span "[DATE]" at bounding box center [161, 87] width 13 height 5
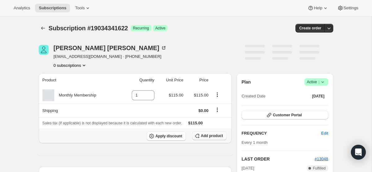
click at [210, 133] on button "Add product" at bounding box center [209, 136] width 34 height 9
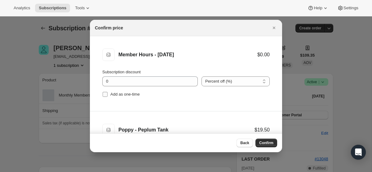
click at [106, 94] on input "Add as one-time" at bounding box center [105, 94] width 5 height 5
checkbox input "true"
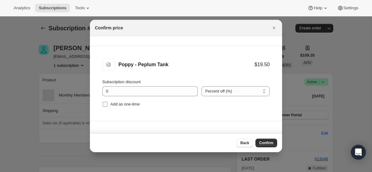
click at [105, 103] on input "Add as one-time" at bounding box center [105, 104] width 5 height 5
checkbox input "true"
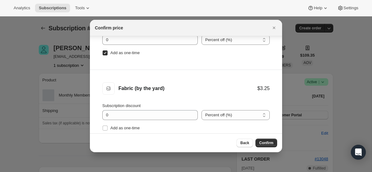
scroll to position [31, 0]
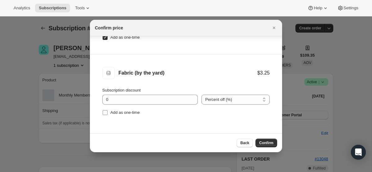
click at [106, 111] on input "Add as one-time" at bounding box center [105, 112] width 5 height 5
checkbox input "true"
click at [263, 140] on button "Confirm" at bounding box center [266, 143] width 22 height 9
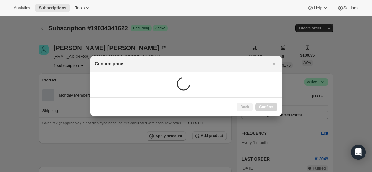
scroll to position [0, 0]
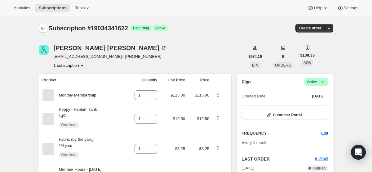
click at [43, 25] on icon "Subscriptions" at bounding box center [43, 28] width 6 height 6
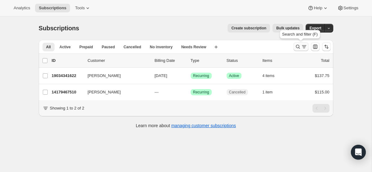
click at [297, 48] on icon "Search and filter results" at bounding box center [298, 47] width 6 height 6
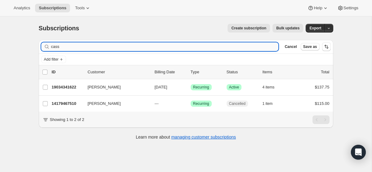
click at [166, 45] on input "cass" at bounding box center [164, 46] width 227 height 9
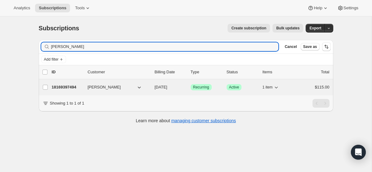
type input "[PERSON_NAME]"
click at [166, 88] on span "[DATE]" at bounding box center [161, 87] width 13 height 5
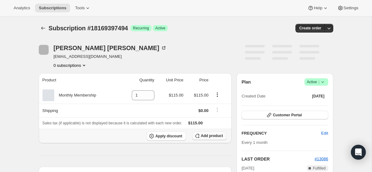
click at [211, 134] on span "Add product" at bounding box center [212, 136] width 22 height 5
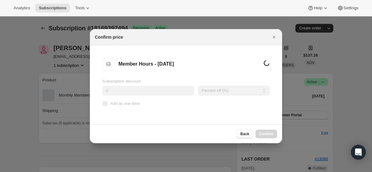
click at [106, 103] on input "Add as one-time" at bounding box center [105, 103] width 5 height 5
checkbox input "true"
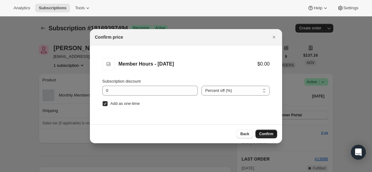
click at [271, 132] on span "Confirm" at bounding box center [266, 134] width 14 height 5
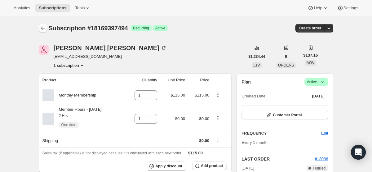
click at [42, 29] on icon "Subscriptions" at bounding box center [43, 28] width 6 height 6
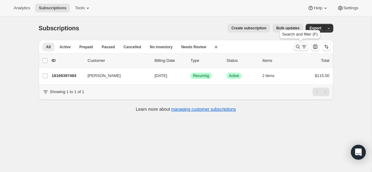
click at [298, 43] on button "Search and filter results" at bounding box center [300, 46] width 15 height 9
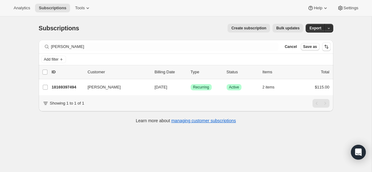
click at [187, 42] on div "Filter subscribers [PERSON_NAME] Clear Cancel Save as" at bounding box center [186, 47] width 294 height 14
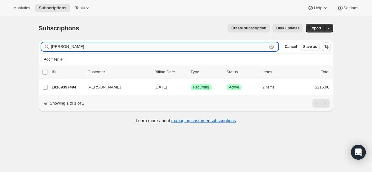
click at [185, 44] on input "[PERSON_NAME]" at bounding box center [159, 46] width 216 height 9
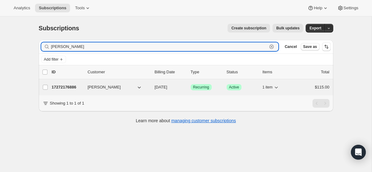
type input "[PERSON_NAME]"
click at [167, 87] on span "[DATE]" at bounding box center [161, 87] width 13 height 5
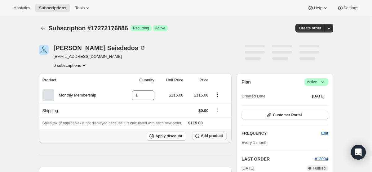
click at [200, 134] on button "Add product" at bounding box center [209, 136] width 34 height 9
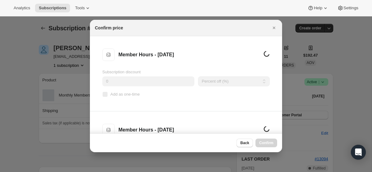
click at [106, 94] on input "Add as one-time" at bounding box center [105, 94] width 5 height 5
checkbox input "true"
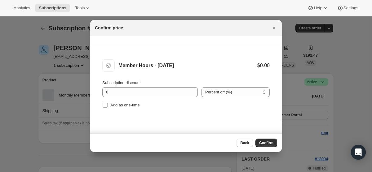
scroll to position [86, 0]
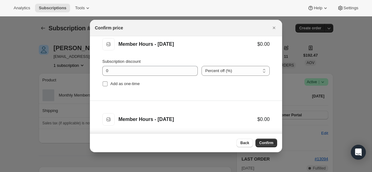
click at [104, 85] on input "Add as one-time" at bounding box center [105, 83] width 5 height 5
checkbox input "true"
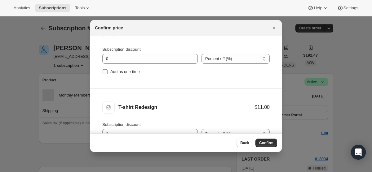
click at [104, 70] on input "Add as one-time" at bounding box center [105, 71] width 5 height 5
checkbox input "true"
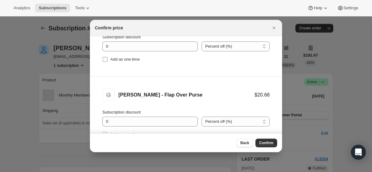
click at [105, 60] on input "Add as one-time" at bounding box center [105, 59] width 5 height 5
checkbox input "true"
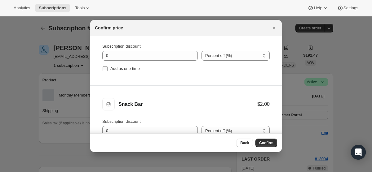
click at [104, 71] on span ":rcac:" at bounding box center [105, 69] width 6 height 6
click at [104, 71] on input "Add as one-time" at bounding box center [105, 68] width 5 height 5
checkbox input "true"
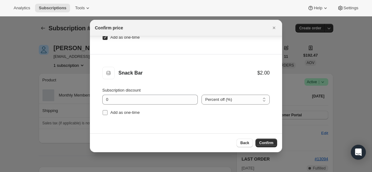
click at [104, 111] on input "Add as one-time" at bounding box center [105, 112] width 5 height 5
checkbox input "true"
click at [265, 139] on button "Confirm" at bounding box center [266, 143] width 22 height 9
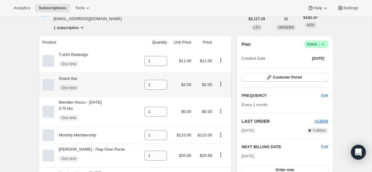
scroll to position [39, 0]
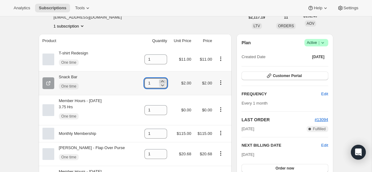
click at [160, 81] on icon at bounding box center [162, 81] width 6 height 6
type input "2"
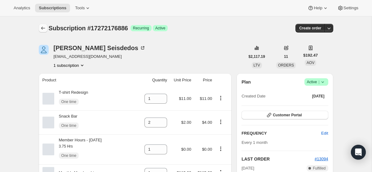
click at [39, 28] on button "Subscriptions" at bounding box center [43, 28] width 9 height 9
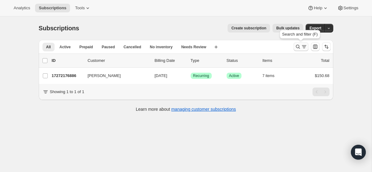
click at [294, 45] on button "Search and filter results" at bounding box center [300, 46] width 15 height 9
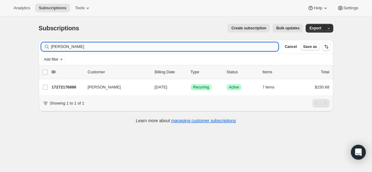
click at [174, 51] on input "[PERSON_NAME]" at bounding box center [164, 46] width 227 height 9
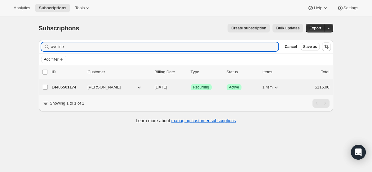
type input "aveline"
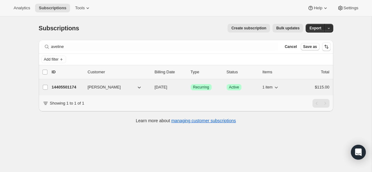
click at [167, 88] on span "[DATE]" at bounding box center [161, 87] width 13 height 5
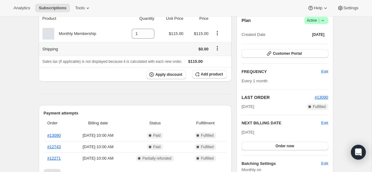
scroll to position [63, 0]
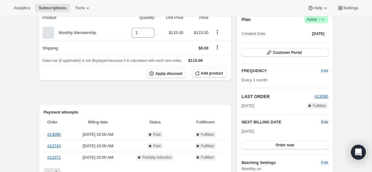
click at [321, 122] on span "Edit" at bounding box center [324, 122] width 7 height 6
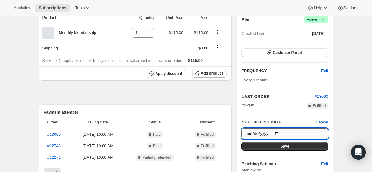
click at [280, 133] on input "[DATE]" at bounding box center [284, 134] width 86 height 11
type input "2025-11-01"
click at [289, 147] on button "Save" at bounding box center [284, 146] width 86 height 9
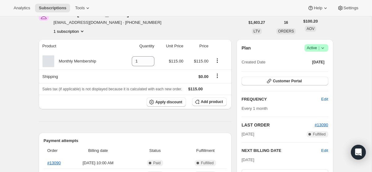
scroll to position [0, 0]
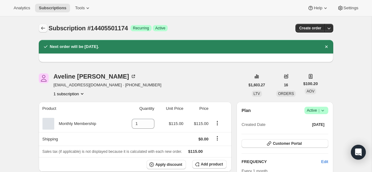
click at [44, 28] on icon "Subscriptions" at bounding box center [43, 28] width 4 height 3
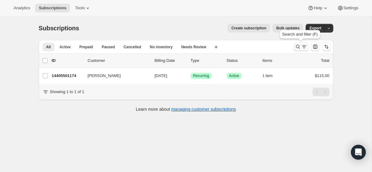
click at [301, 49] on icon "Search and filter results" at bounding box center [304, 47] width 6 height 6
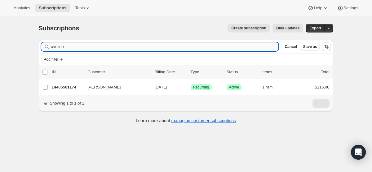
click at [154, 48] on input "aveline" at bounding box center [164, 46] width 227 height 9
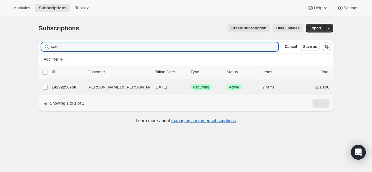
type input "sator"
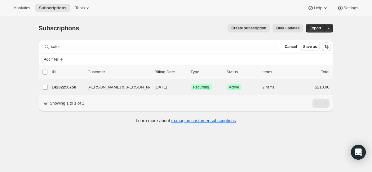
click at [160, 94] on div "Audrey & Kate Sator 14232256758 Audrey & Kate Sator 10/01/2025 Success Recurrin…" at bounding box center [186, 87] width 294 height 16
click at [171, 81] on div "Audrey & Kate Sator 14232256758 Audrey & Kate Sator 10/01/2025 Success Recurrin…" at bounding box center [186, 87] width 294 height 16
click at [162, 86] on span "[DATE]" at bounding box center [161, 87] width 13 height 5
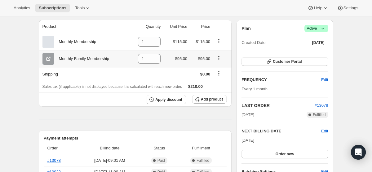
scroll to position [69, 0]
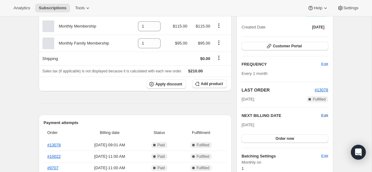
click at [327, 114] on span "Edit" at bounding box center [324, 116] width 7 height 6
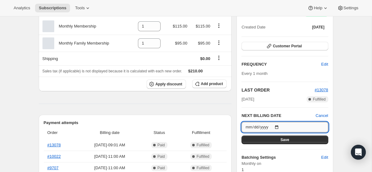
click at [280, 127] on input "[DATE]" at bounding box center [284, 127] width 86 height 11
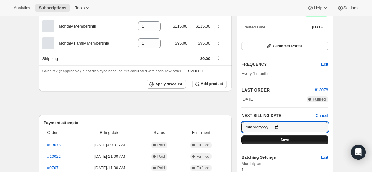
type input "2025-11-01"
click at [293, 140] on button "Save" at bounding box center [284, 140] width 86 height 9
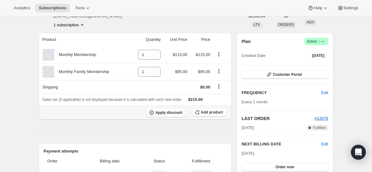
scroll to position [0, 0]
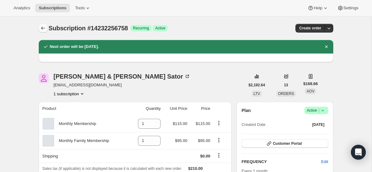
click at [45, 26] on icon "Subscriptions" at bounding box center [43, 28] width 6 height 6
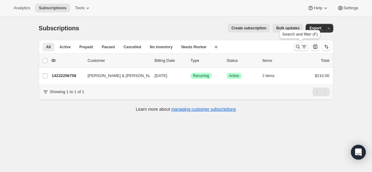
click at [299, 48] on icon "Search and filter results" at bounding box center [298, 47] width 4 height 4
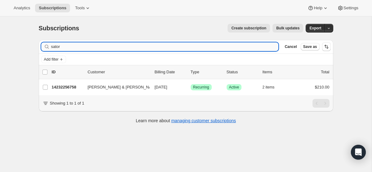
click at [195, 46] on input "sator" at bounding box center [164, 46] width 227 height 9
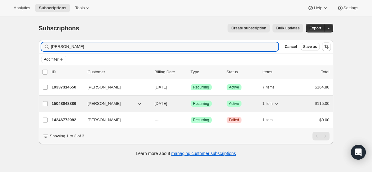
type input "[PERSON_NAME]"
click at [165, 104] on span "[DATE]" at bounding box center [161, 103] width 13 height 5
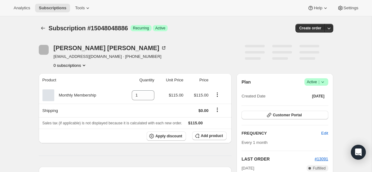
scroll to position [109, 0]
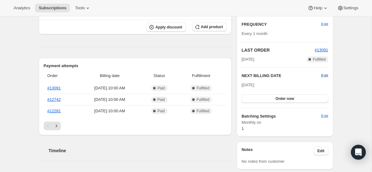
click at [326, 73] on span "Edit" at bounding box center [324, 76] width 7 height 6
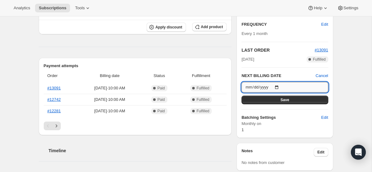
click at [280, 86] on input "[DATE]" at bounding box center [284, 87] width 86 height 11
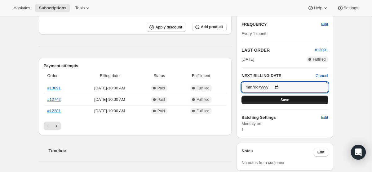
type input "2025-11-01"
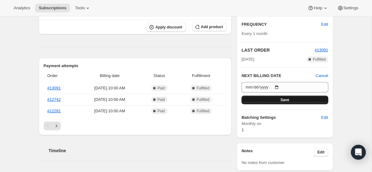
click at [288, 102] on button "Save" at bounding box center [284, 100] width 86 height 9
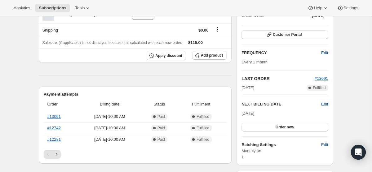
scroll to position [0, 0]
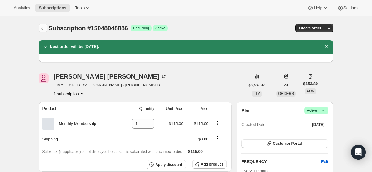
click at [44, 26] on icon "Subscriptions" at bounding box center [43, 28] width 6 height 6
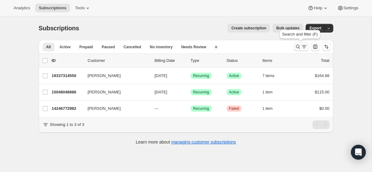
click at [303, 46] on icon "Search and filter results" at bounding box center [304, 47] width 6 height 6
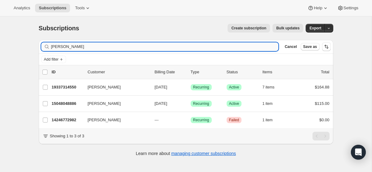
click at [199, 45] on input "[PERSON_NAME]" at bounding box center [164, 46] width 227 height 9
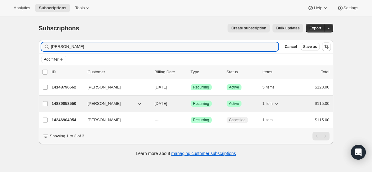
type input "maria"
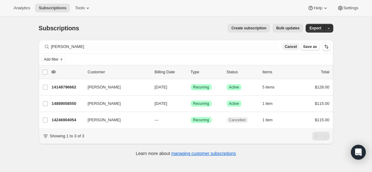
click at [288, 48] on span "Cancel" at bounding box center [290, 46] width 12 height 5
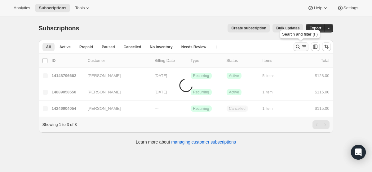
click at [299, 46] on icon "Search and filter results" at bounding box center [298, 47] width 6 height 6
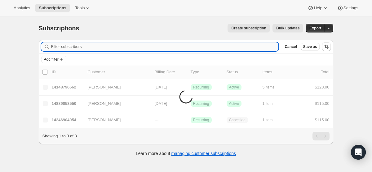
click at [226, 44] on input "Filter subscribers" at bounding box center [164, 46] width 227 height 9
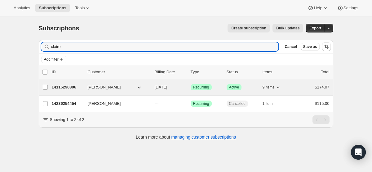
type input "claire"
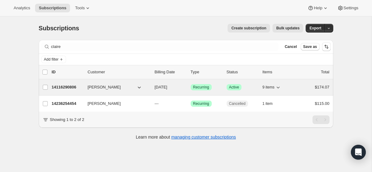
click at [165, 86] on span "[DATE]" at bounding box center [161, 87] width 13 height 5
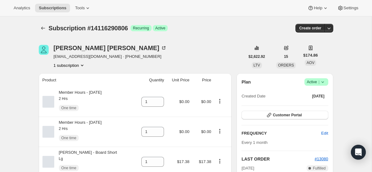
click at [46, 34] on div "Subscription #14116290806. This page is ready Subscription #14116290806 Success…" at bounding box center [186, 28] width 294 height 24
click at [43, 29] on icon "Subscriptions" at bounding box center [43, 28] width 6 height 6
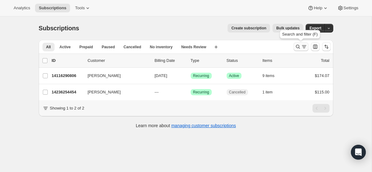
click at [306, 46] on icon "Search and filter results" at bounding box center [304, 47] width 6 height 6
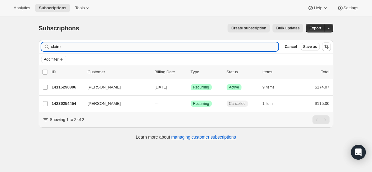
click at [216, 47] on input "claire" at bounding box center [164, 46] width 227 height 9
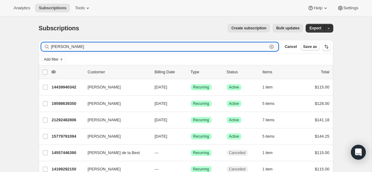
click at [251, 48] on input "[PERSON_NAME]" at bounding box center [159, 46] width 216 height 9
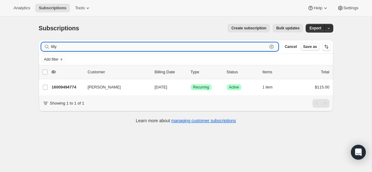
click at [261, 46] on input "lilly" at bounding box center [159, 46] width 216 height 9
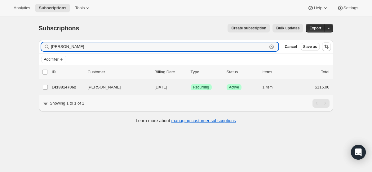
type input "finley"
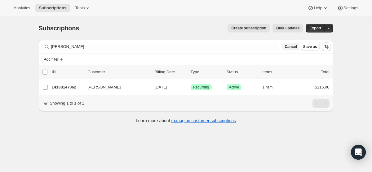
click at [285, 47] on span "Cancel" at bounding box center [290, 46] width 12 height 5
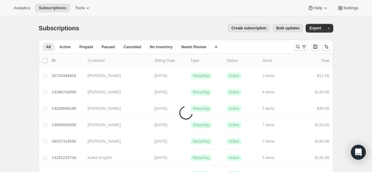
click at [239, 50] on div "All Active Prepaid Paused Cancelled No inventory Needs Review More views All Ac…" at bounding box center [164, 47] width 250 height 14
click at [295, 46] on icon "Search and filter results" at bounding box center [298, 47] width 6 height 6
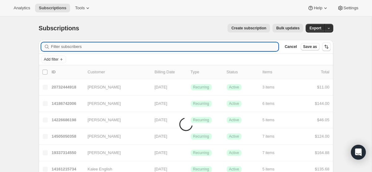
click at [252, 45] on input "Filter subscribers" at bounding box center [164, 46] width 227 height 9
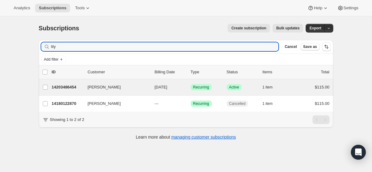
type input "lily"
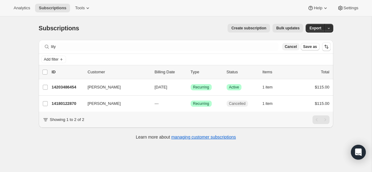
click at [295, 48] on span "Cancel" at bounding box center [290, 46] width 12 height 5
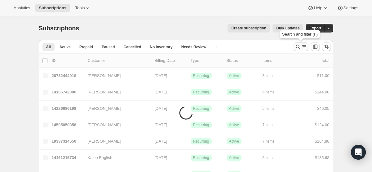
click at [303, 43] on button "Search and filter results" at bounding box center [300, 46] width 15 height 9
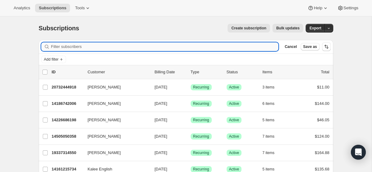
click at [221, 45] on input "Filter subscribers" at bounding box center [164, 46] width 227 height 9
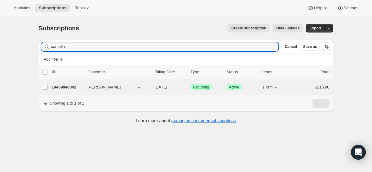
type input "camella"
click at [170, 91] on div "14439940342 Camella Oneal 10/01/2025 Success Recurring Success Active 1 item $1…" at bounding box center [191, 87] width 278 height 9
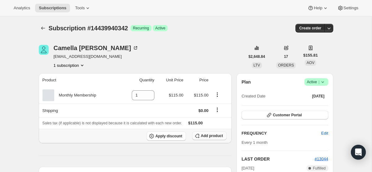
click at [197, 135] on icon "button" at bounding box center [197, 136] width 6 height 6
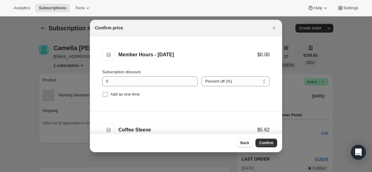
click at [103, 95] on input "Add as one-time" at bounding box center [105, 94] width 5 height 5
checkbox input "true"
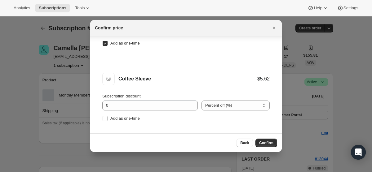
scroll to position [31, 0]
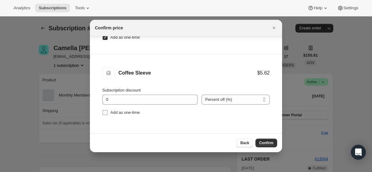
click at [103, 112] on input "Add as one-time" at bounding box center [105, 112] width 5 height 5
checkbox input "true"
click at [264, 142] on span "Confirm" at bounding box center [266, 143] width 14 height 5
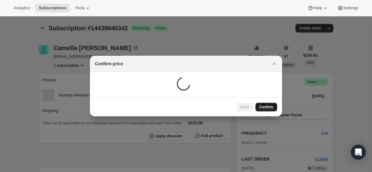
scroll to position [0, 0]
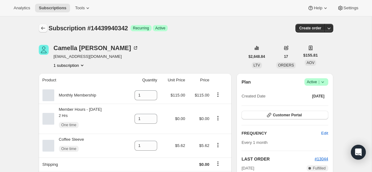
click at [44, 28] on icon "Subscriptions" at bounding box center [43, 28] width 6 height 6
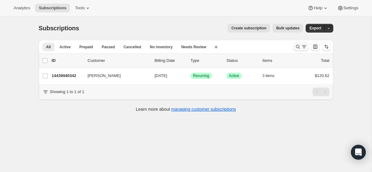
click at [295, 50] on icon "Search and filter results" at bounding box center [298, 47] width 6 height 6
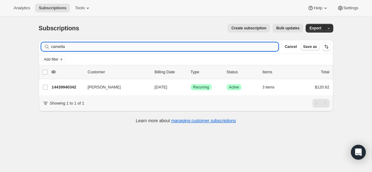
click at [198, 47] on input "camella" at bounding box center [164, 46] width 227 height 9
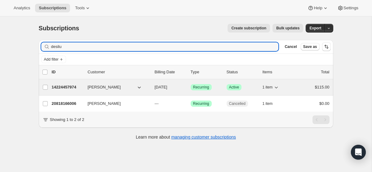
type input "desilu"
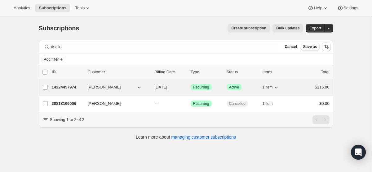
click at [177, 87] on p "[DATE]" at bounding box center [170, 87] width 31 height 6
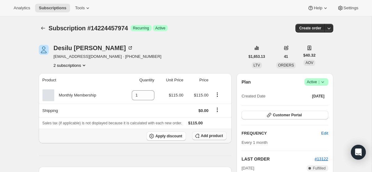
click at [207, 135] on span "Add product" at bounding box center [212, 136] width 22 height 5
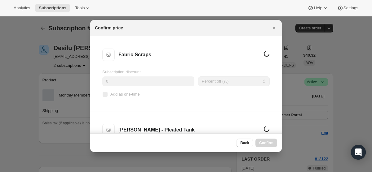
click at [104, 95] on input "Add as one-time" at bounding box center [105, 94] width 5 height 5
checkbox input "true"
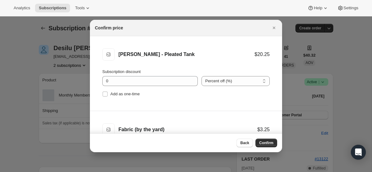
scroll to position [77, 0]
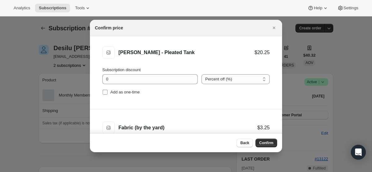
click at [105, 92] on input "Add as one-time" at bounding box center [105, 92] width 5 height 5
checkbox input "true"
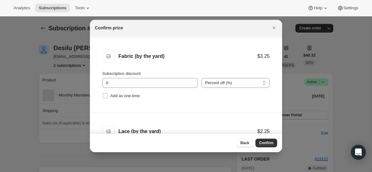
scroll to position [153, 0]
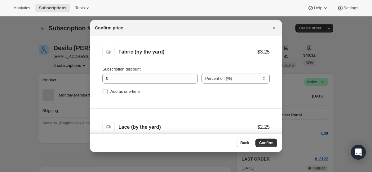
click at [105, 92] on input "Add as one-time" at bounding box center [105, 91] width 5 height 5
checkbox input "true"
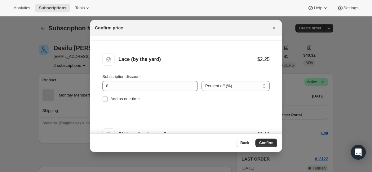
scroll to position [222, 0]
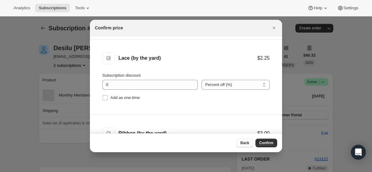
click at [106, 103] on li "Lace (by the yard) Lace (by the yard) $2.25 Subscription discount 0 Percent off…" at bounding box center [186, 77] width 192 height 75
click at [105, 98] on input "Add as one-time" at bounding box center [105, 97] width 5 height 5
checkbox input "true"
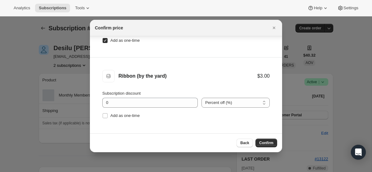
scroll to position [31, 0]
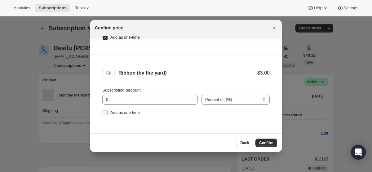
click at [105, 116] on label "Add as one-time" at bounding box center [120, 112] width 37 height 9
click at [105, 115] on input "Add as one-time" at bounding box center [105, 112] width 5 height 5
checkbox input "true"
click at [271, 143] on span "Confirm" at bounding box center [266, 143] width 14 height 5
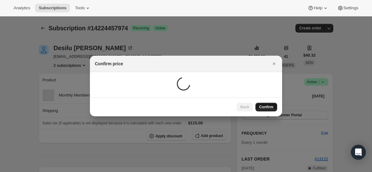
scroll to position [0, 0]
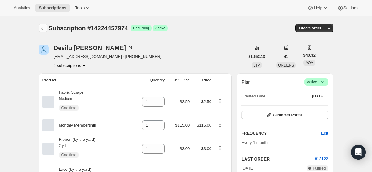
click at [44, 30] on icon "Subscriptions" at bounding box center [43, 28] width 6 height 6
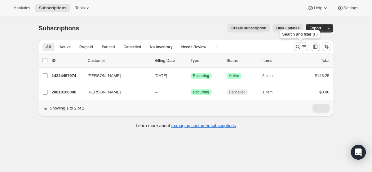
click at [300, 46] on icon "Search and filter results" at bounding box center [298, 47] width 6 height 6
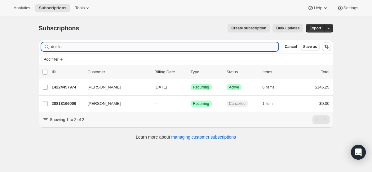
click at [192, 46] on input "desilu" at bounding box center [164, 46] width 227 height 9
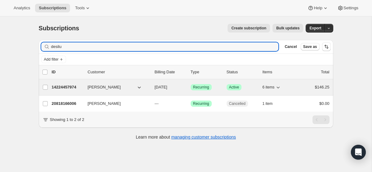
click at [179, 89] on p "[DATE]" at bounding box center [170, 87] width 31 height 6
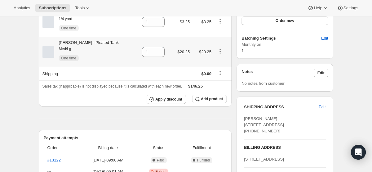
scroll to position [191, 0]
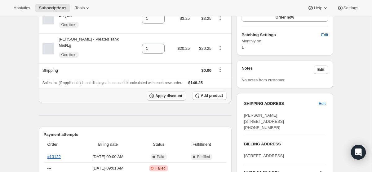
click at [172, 95] on button "Apply discount" at bounding box center [166, 95] width 39 height 9
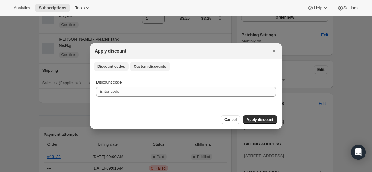
click at [165, 65] on span "Custom discounts" at bounding box center [150, 66] width 33 height 5
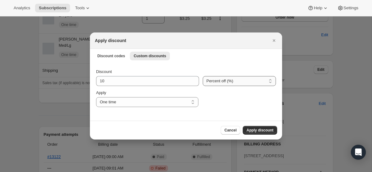
click at [232, 78] on select "Percent off (%) Amount off ($)" at bounding box center [239, 81] width 73 height 10
select select "fixed"
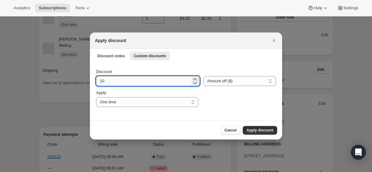
click at [131, 85] on input "10" at bounding box center [143, 81] width 94 height 10
click at [130, 85] on input "10" at bounding box center [143, 81] width 94 height 10
type input "115"
click at [260, 128] on span "Apply discount" at bounding box center [259, 130] width 27 height 5
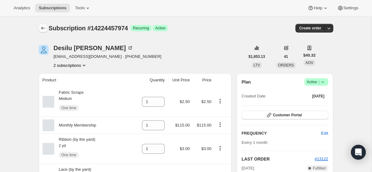
click at [46, 28] on button "Subscriptions" at bounding box center [43, 28] width 9 height 9
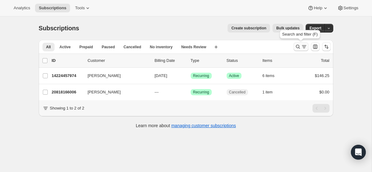
click at [302, 48] on icon "Search and filter results" at bounding box center [304, 47] width 6 height 6
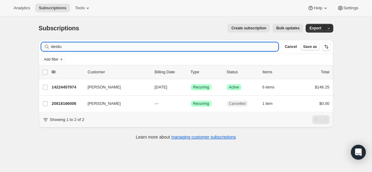
click at [225, 45] on input "desilu" at bounding box center [164, 46] width 227 height 9
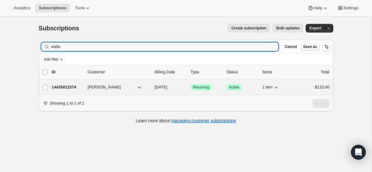
type input "walla"
click at [167, 89] on span "[DATE]" at bounding box center [161, 87] width 13 height 5
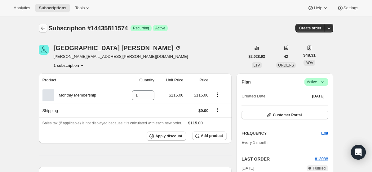
click at [44, 30] on icon "Subscriptions" at bounding box center [43, 28] width 6 height 6
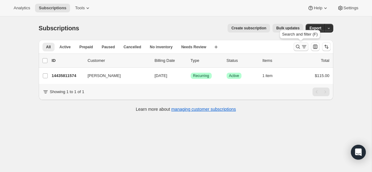
click at [295, 46] on icon "Search and filter results" at bounding box center [298, 47] width 6 height 6
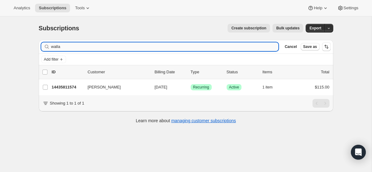
click at [233, 47] on input "walla" at bounding box center [164, 46] width 227 height 9
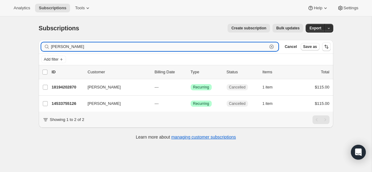
click at [248, 49] on input "eliza" at bounding box center [159, 46] width 216 height 9
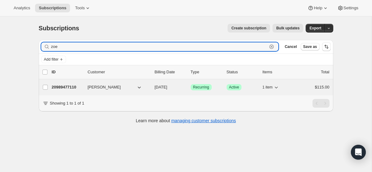
type input "zoe"
click at [158, 90] on p "[DATE]" at bounding box center [170, 87] width 31 height 6
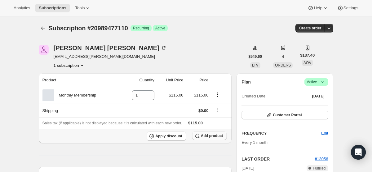
click at [205, 134] on span "Add product" at bounding box center [212, 136] width 22 height 5
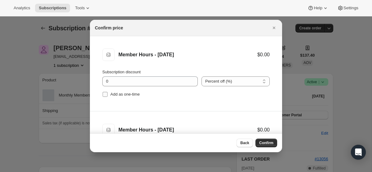
click at [105, 92] on input "Add as one-time" at bounding box center [105, 94] width 5 height 5
checkbox input "true"
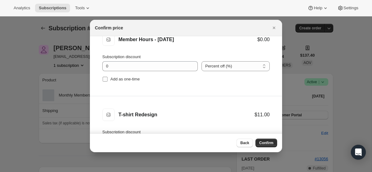
click at [103, 81] on input "Add as one-time" at bounding box center [105, 79] width 5 height 5
checkbox input "true"
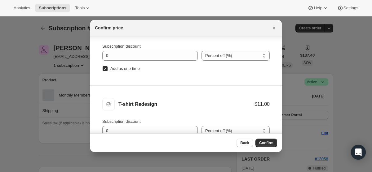
scroll to position [31, 0]
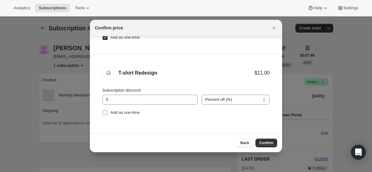
click at [105, 112] on input "Add as one-time" at bounding box center [105, 112] width 5 height 5
checkbox input "true"
click at [264, 141] on button "Confirm" at bounding box center [266, 143] width 22 height 9
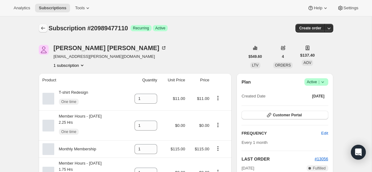
click at [42, 31] on button "Subscriptions" at bounding box center [43, 28] width 9 height 9
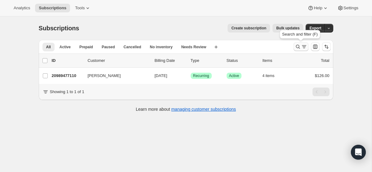
click at [298, 47] on icon "Search and filter results" at bounding box center [298, 47] width 6 height 6
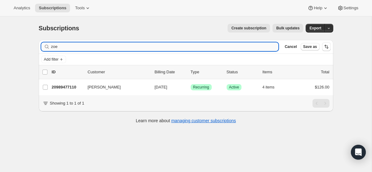
click at [184, 46] on input "zoe" at bounding box center [164, 46] width 227 height 9
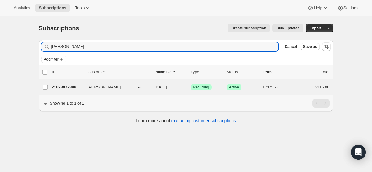
type input "sidney"
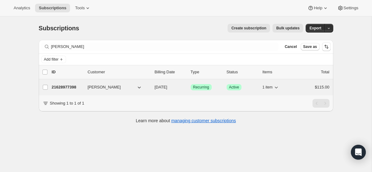
click at [167, 88] on span "[DATE]" at bounding box center [161, 87] width 13 height 5
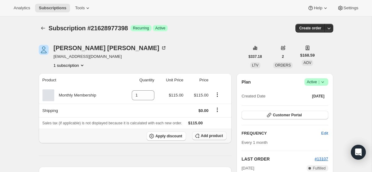
click at [206, 138] on span "Add product" at bounding box center [212, 136] width 22 height 5
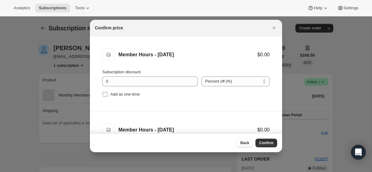
click at [105, 94] on input "Add as one-time" at bounding box center [105, 94] width 5 height 5
checkbox input "true"
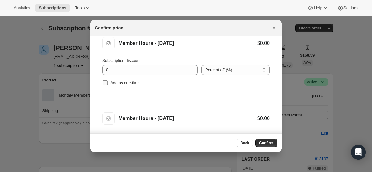
click at [104, 85] on input "Add as one-time" at bounding box center [105, 83] width 5 height 5
checkbox input "true"
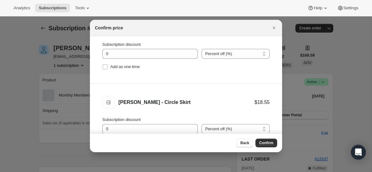
scroll to position [187, 0]
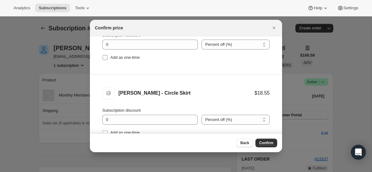
click at [103, 58] on input "Add as one-time" at bounding box center [105, 57] width 5 height 5
checkbox input "true"
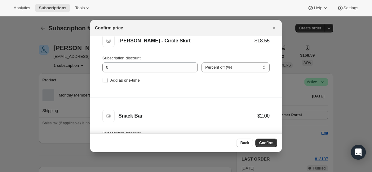
scroll to position [252, 0]
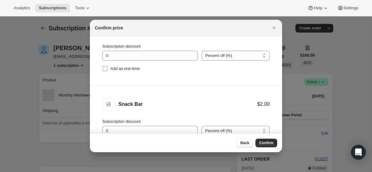
click at [104, 67] on input "Add as one-time" at bounding box center [105, 68] width 5 height 5
checkbox input "true"
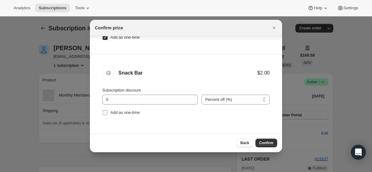
click at [106, 116] on label "Add as one-time" at bounding box center [120, 112] width 37 height 9
click at [106, 115] on input "Add as one-time" at bounding box center [105, 112] width 5 height 5
checkbox input "true"
click at [264, 147] on button "Confirm" at bounding box center [266, 143] width 22 height 9
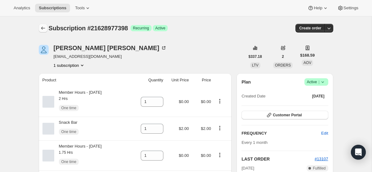
click at [41, 29] on icon "Subscriptions" at bounding box center [43, 28] width 6 height 6
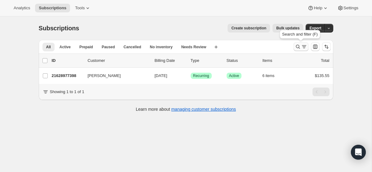
click at [299, 50] on button "Search and filter results" at bounding box center [300, 46] width 15 height 9
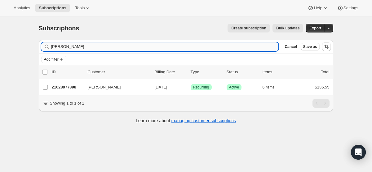
click at [180, 49] on input "sidney" at bounding box center [164, 46] width 227 height 9
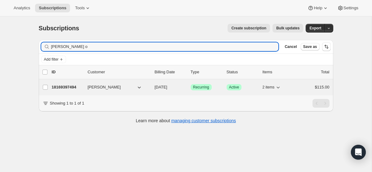
type input "everly o"
click at [168, 91] on div "18169397494 Everly OBrien 10/01/2025 Success Recurring Success Active 2 items $…" at bounding box center [191, 87] width 278 height 9
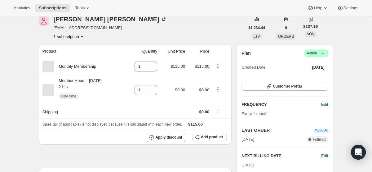
scroll to position [38, 0]
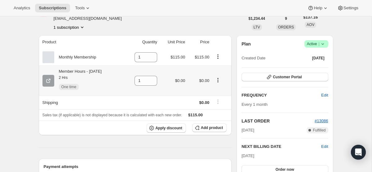
click at [218, 79] on icon "Product actions" at bounding box center [218, 78] width 1 height 1
click at [222, 93] on span "Remove" at bounding box center [215, 92] width 15 height 5
type input "0"
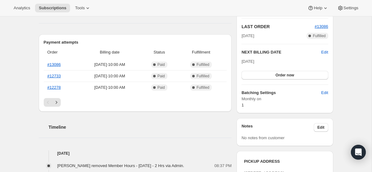
scroll to position [137, 0]
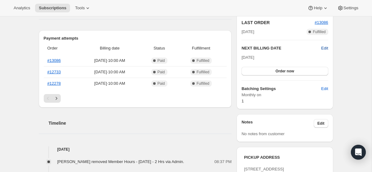
click at [325, 48] on span "Edit" at bounding box center [324, 48] width 7 height 6
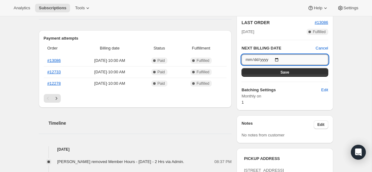
click at [280, 60] on input "[DATE]" at bounding box center [284, 60] width 86 height 11
type input "2025-11-01"
click at [342, 74] on div "Subscription #18169397494. This page is ready Subscription #18169397494 Success…" at bounding box center [186, 153] width 372 height 546
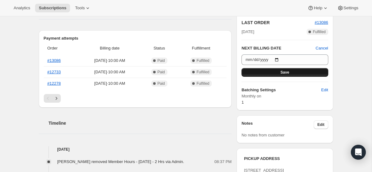
click at [316, 72] on button "Save" at bounding box center [284, 72] width 86 height 9
